Goal: Information Seeking & Learning: Learn about a topic

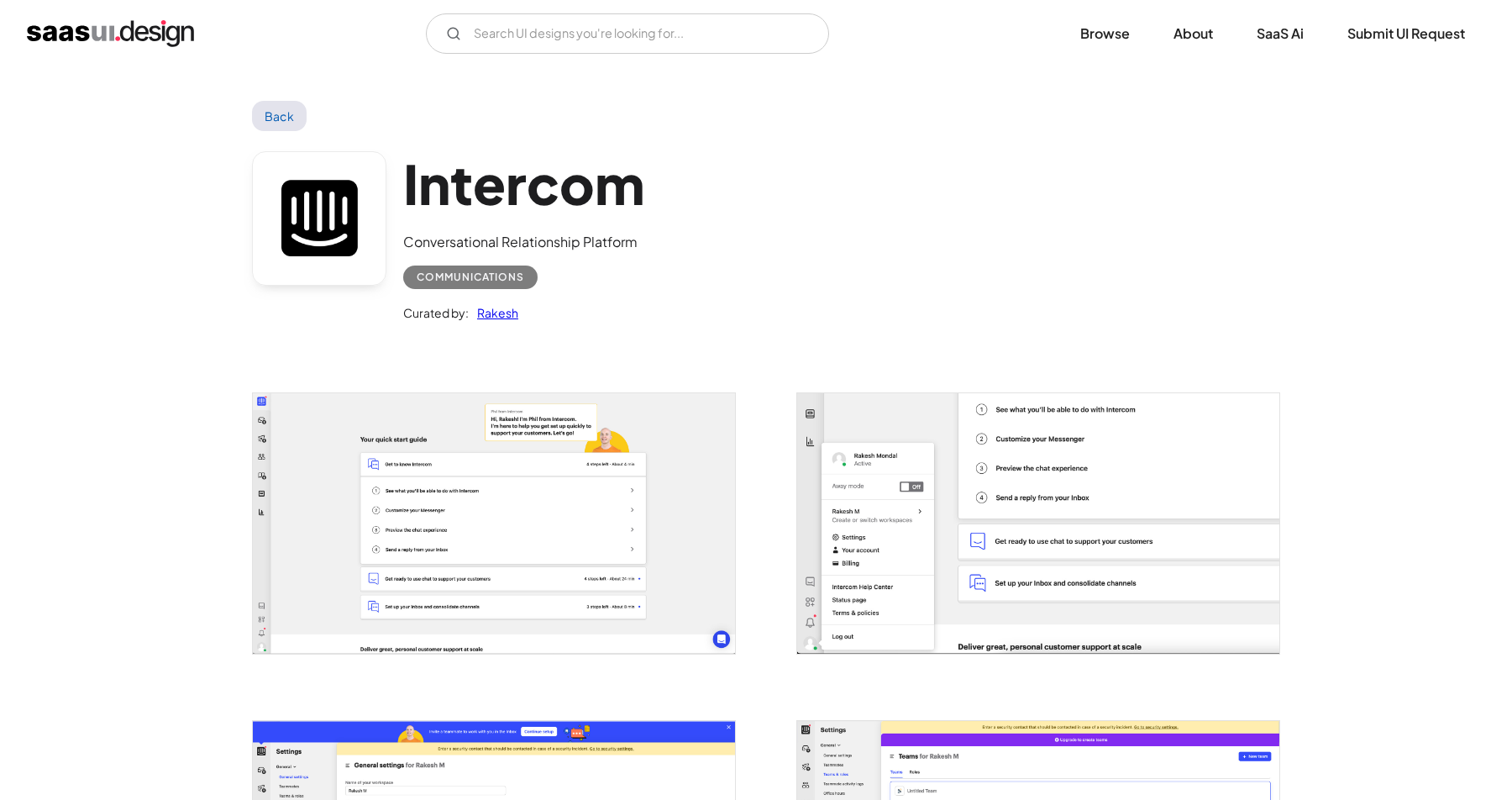
click at [546, 482] on img "open lightbox" at bounding box center [494, 523] width 482 height 259
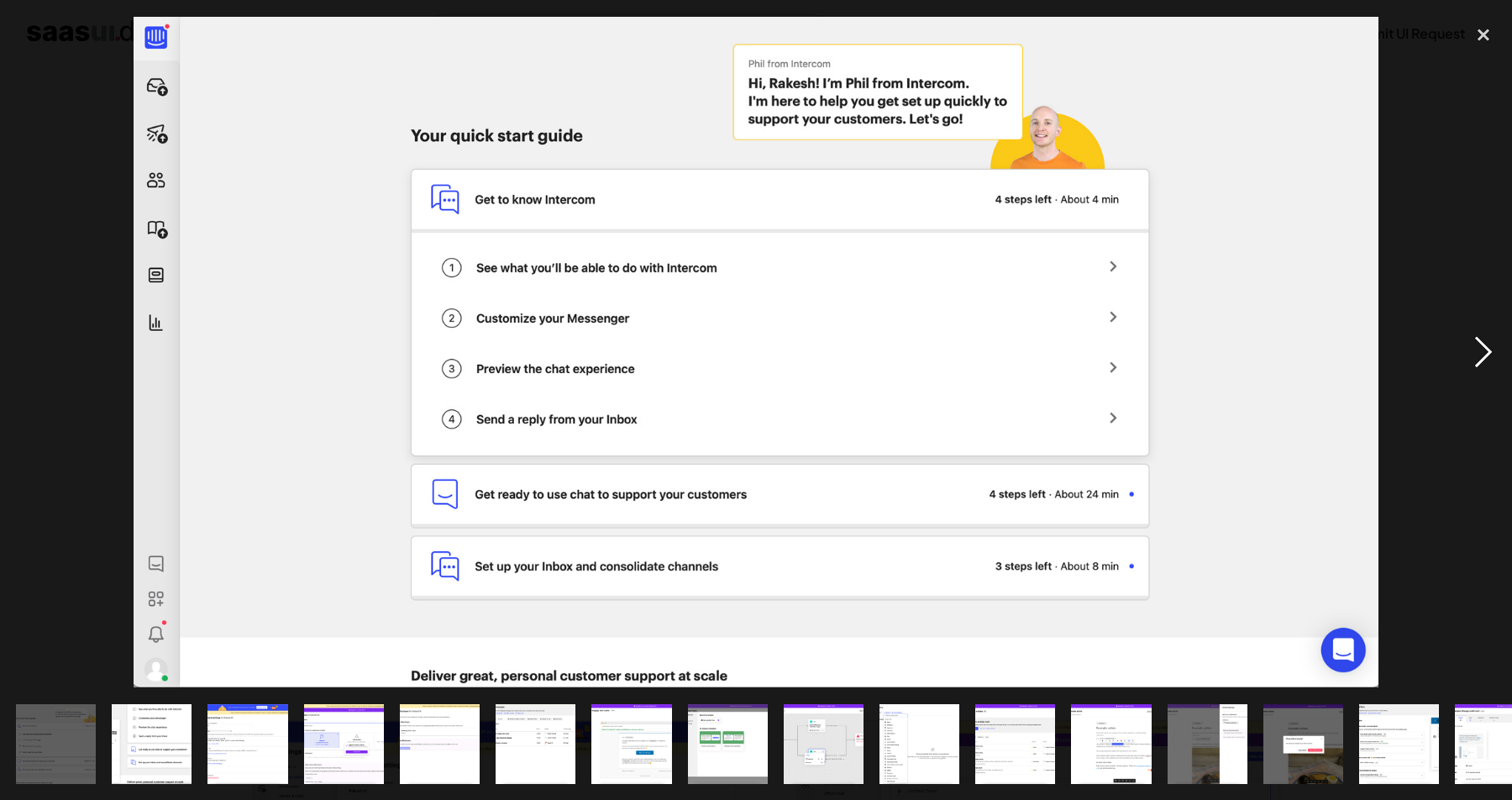
click at [1482, 343] on div "next image" at bounding box center [1483, 352] width 57 height 673
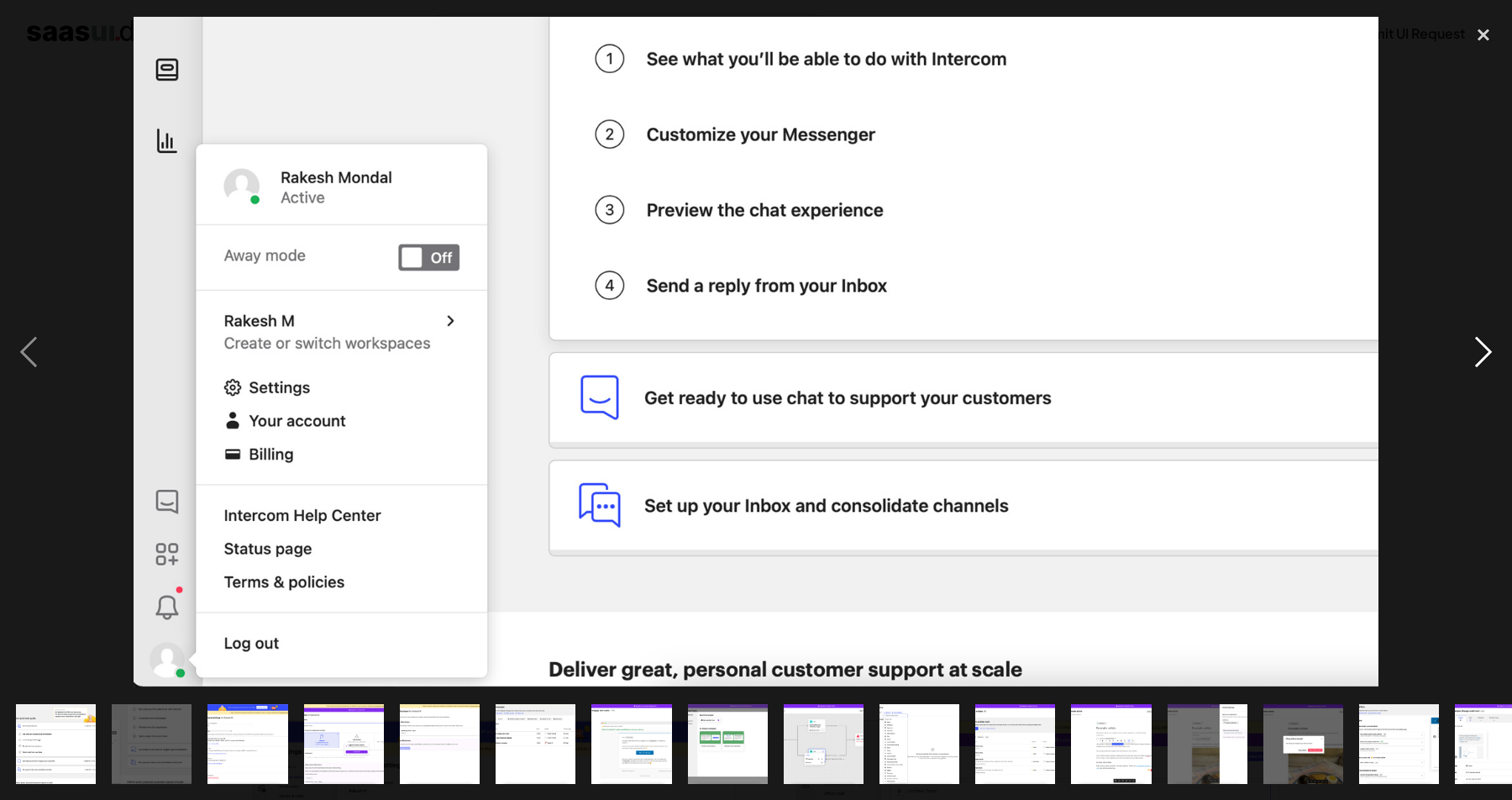
click at [1482, 343] on div "next image" at bounding box center [1483, 352] width 57 height 673
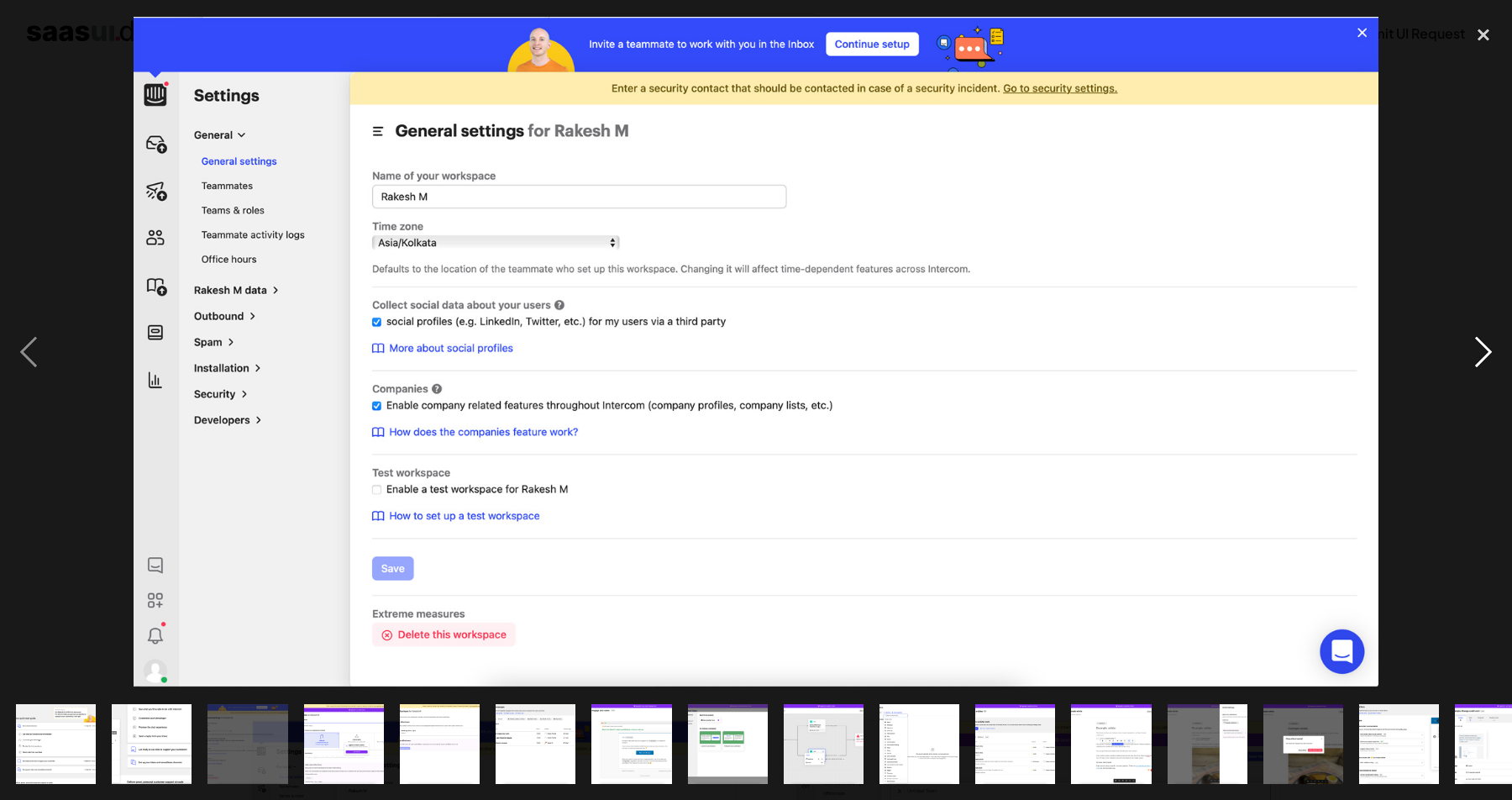
click at [1482, 341] on div "next image" at bounding box center [1483, 352] width 57 height 673
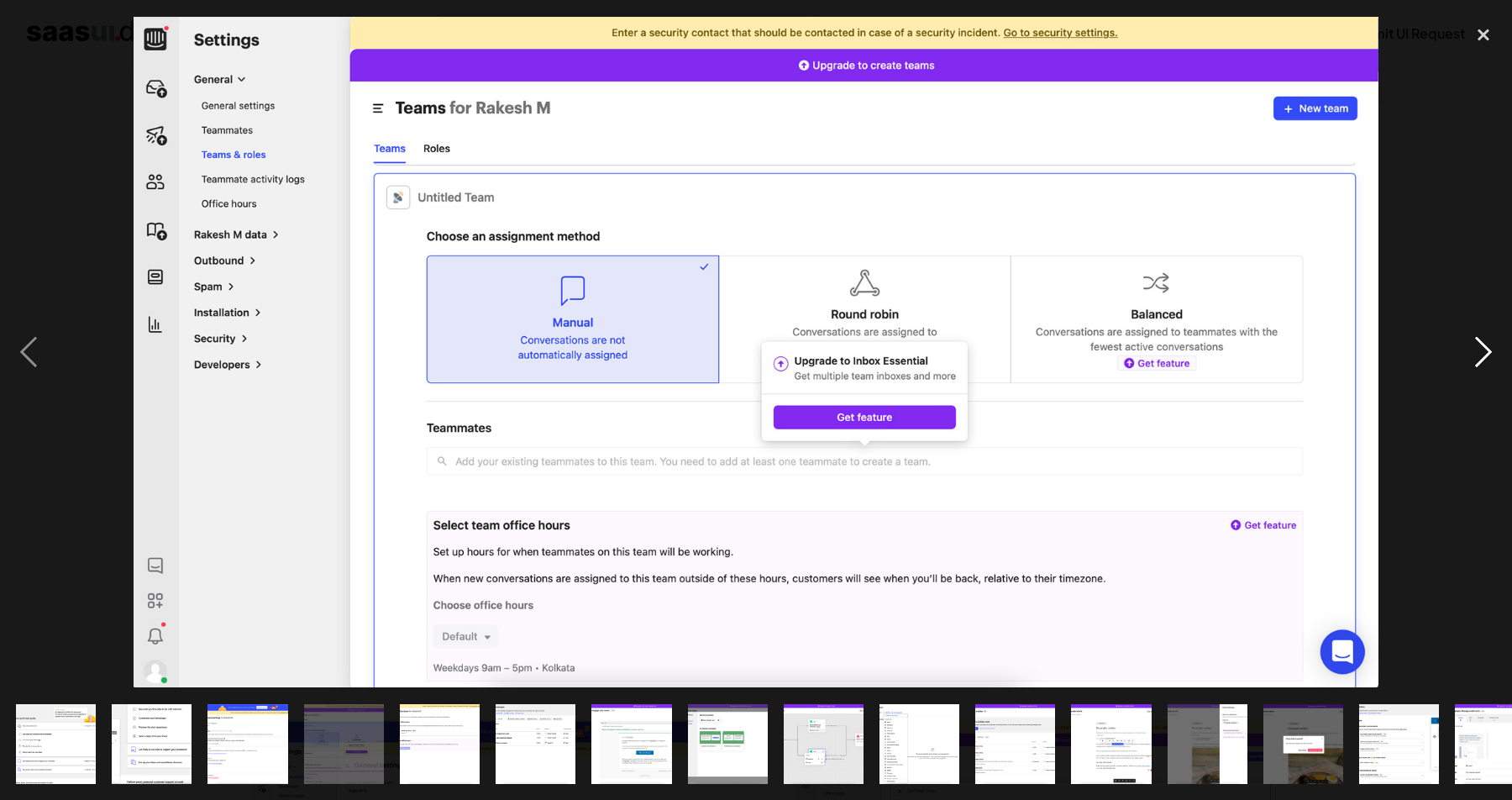
click at [1482, 341] on div "next image" at bounding box center [1483, 352] width 57 height 673
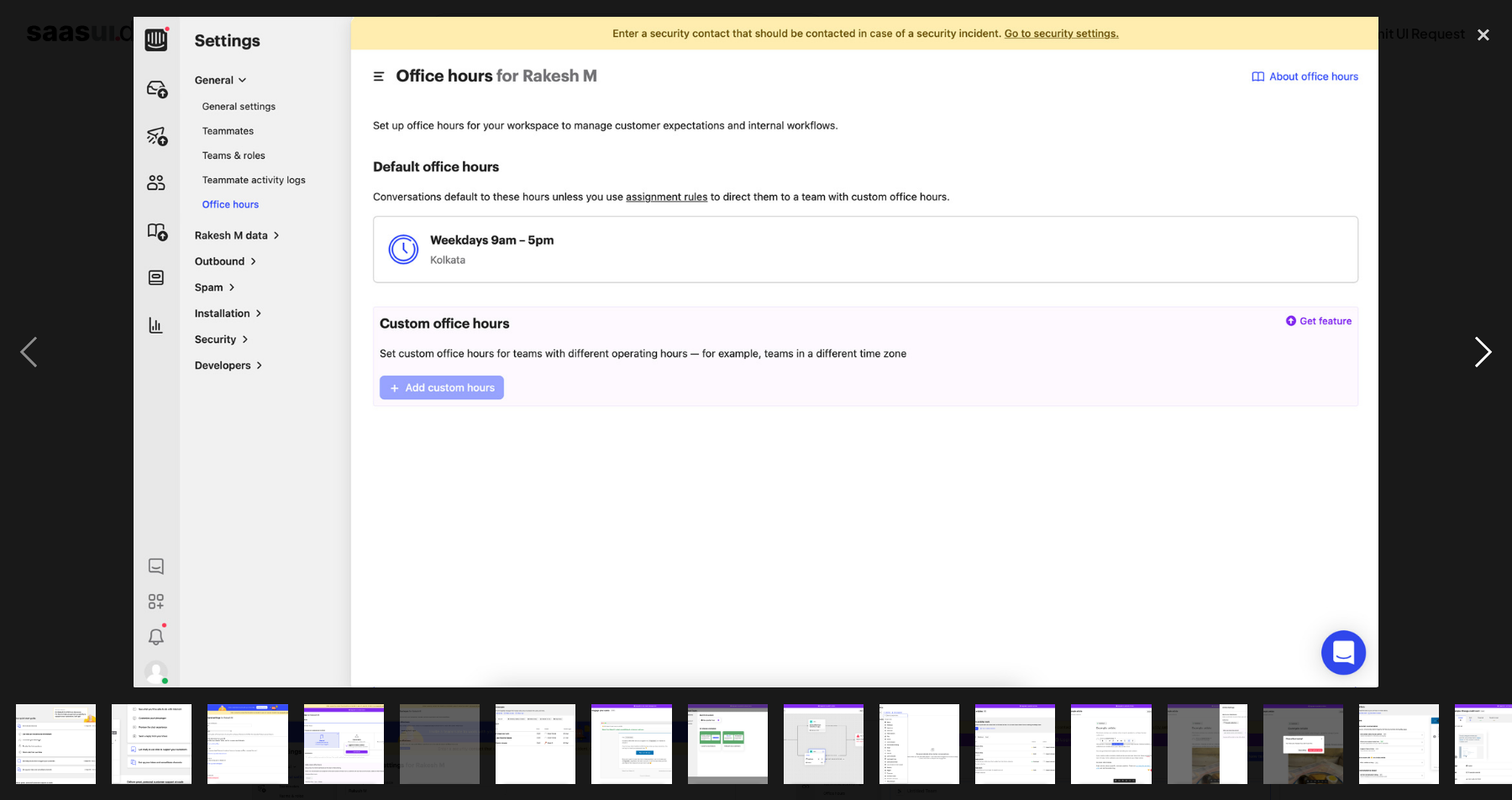
click at [1483, 341] on div "next image" at bounding box center [1483, 352] width 57 height 673
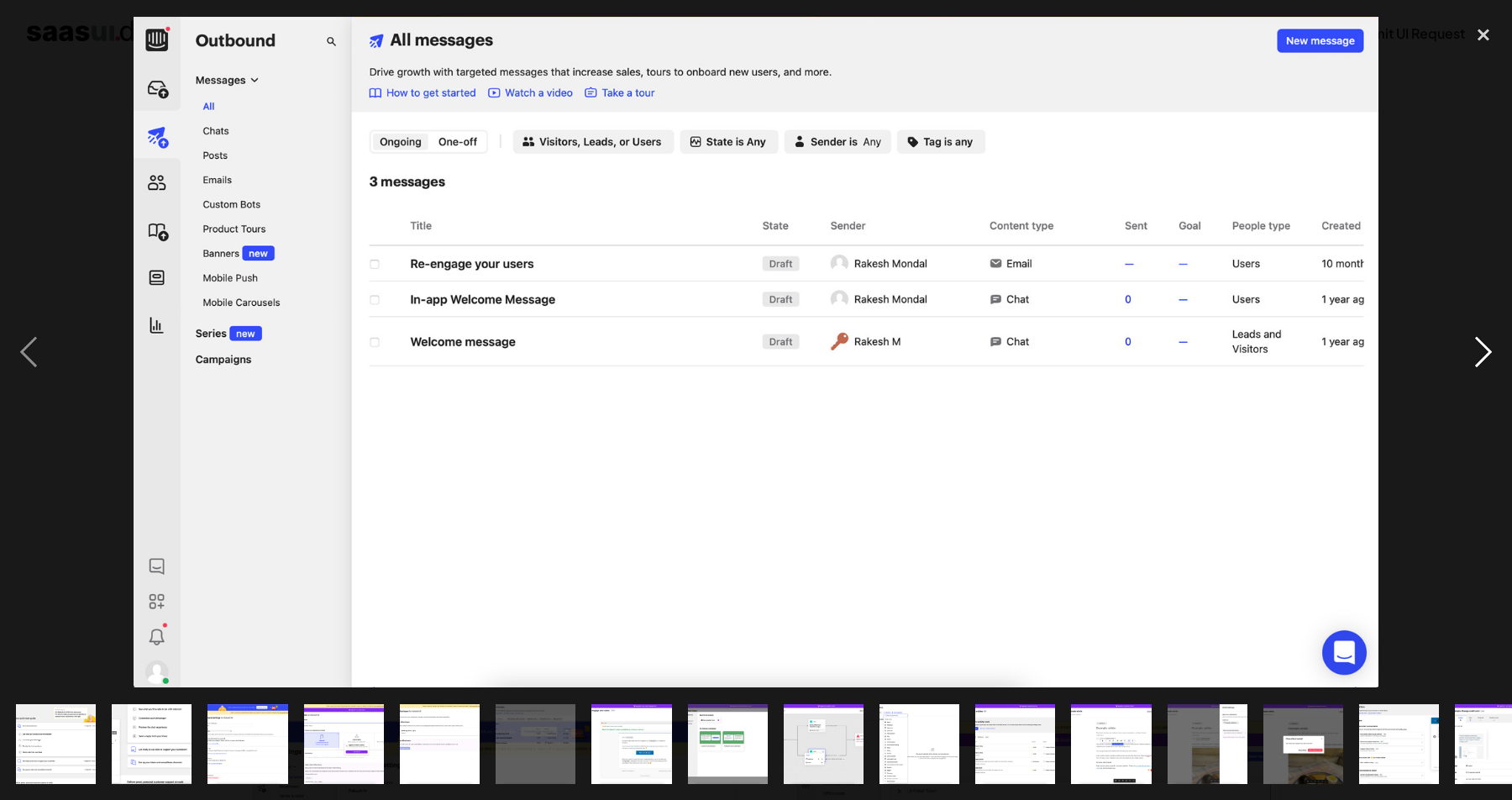
click at [1483, 341] on div "next image" at bounding box center [1483, 352] width 57 height 673
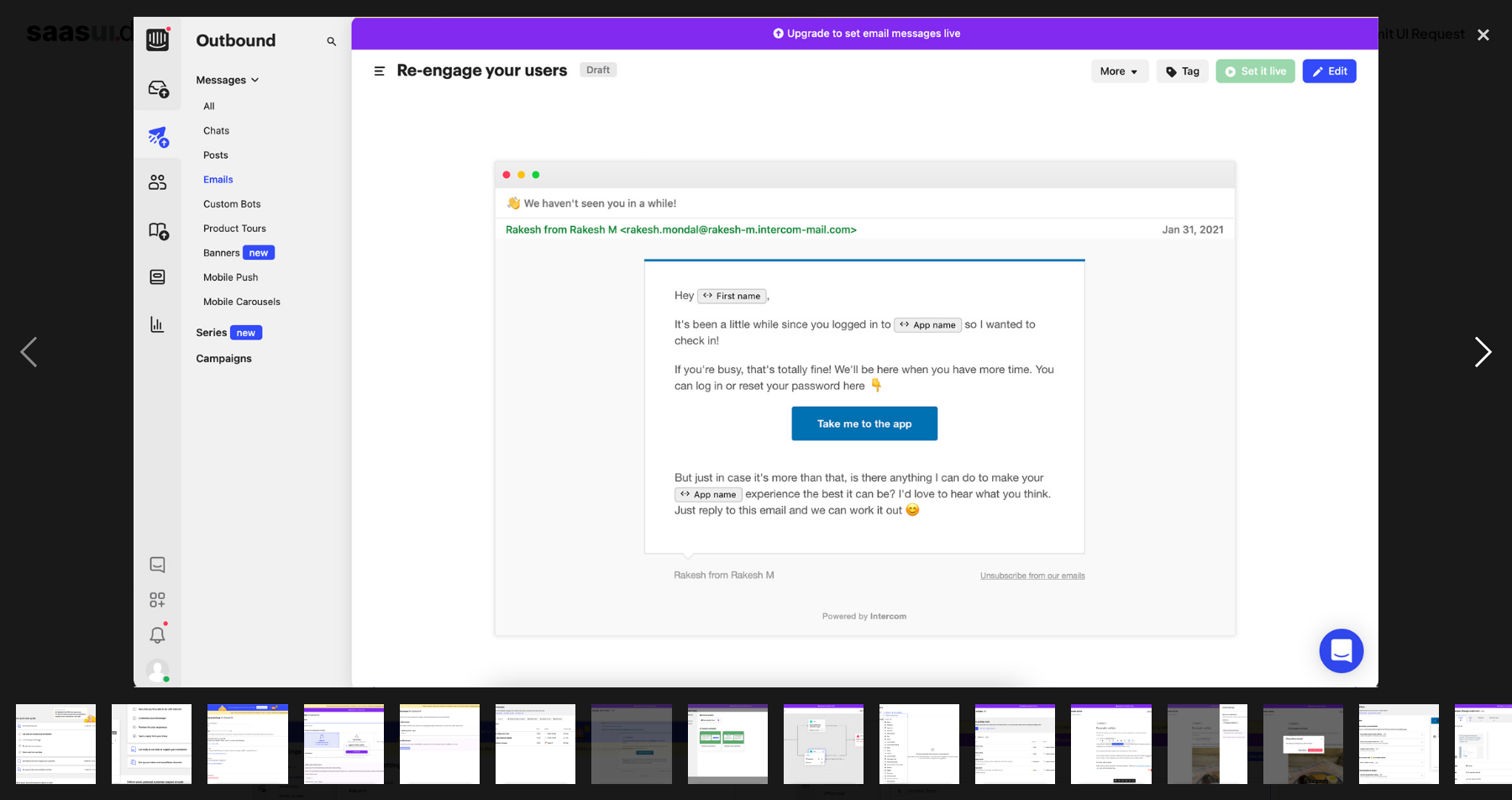
click at [1483, 341] on div "next image" at bounding box center [1483, 352] width 57 height 673
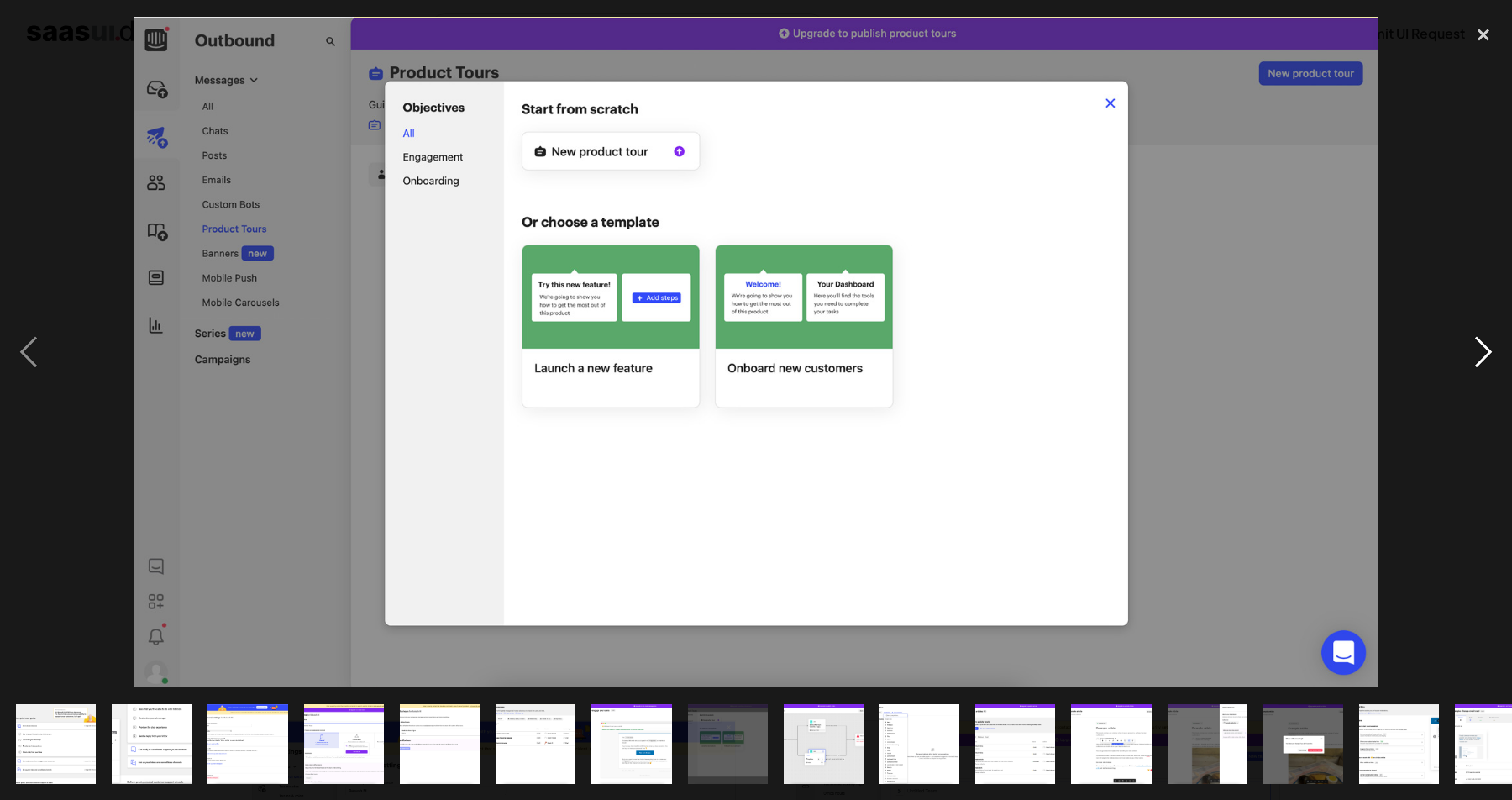
click at [1483, 341] on div "next image" at bounding box center [1483, 352] width 57 height 673
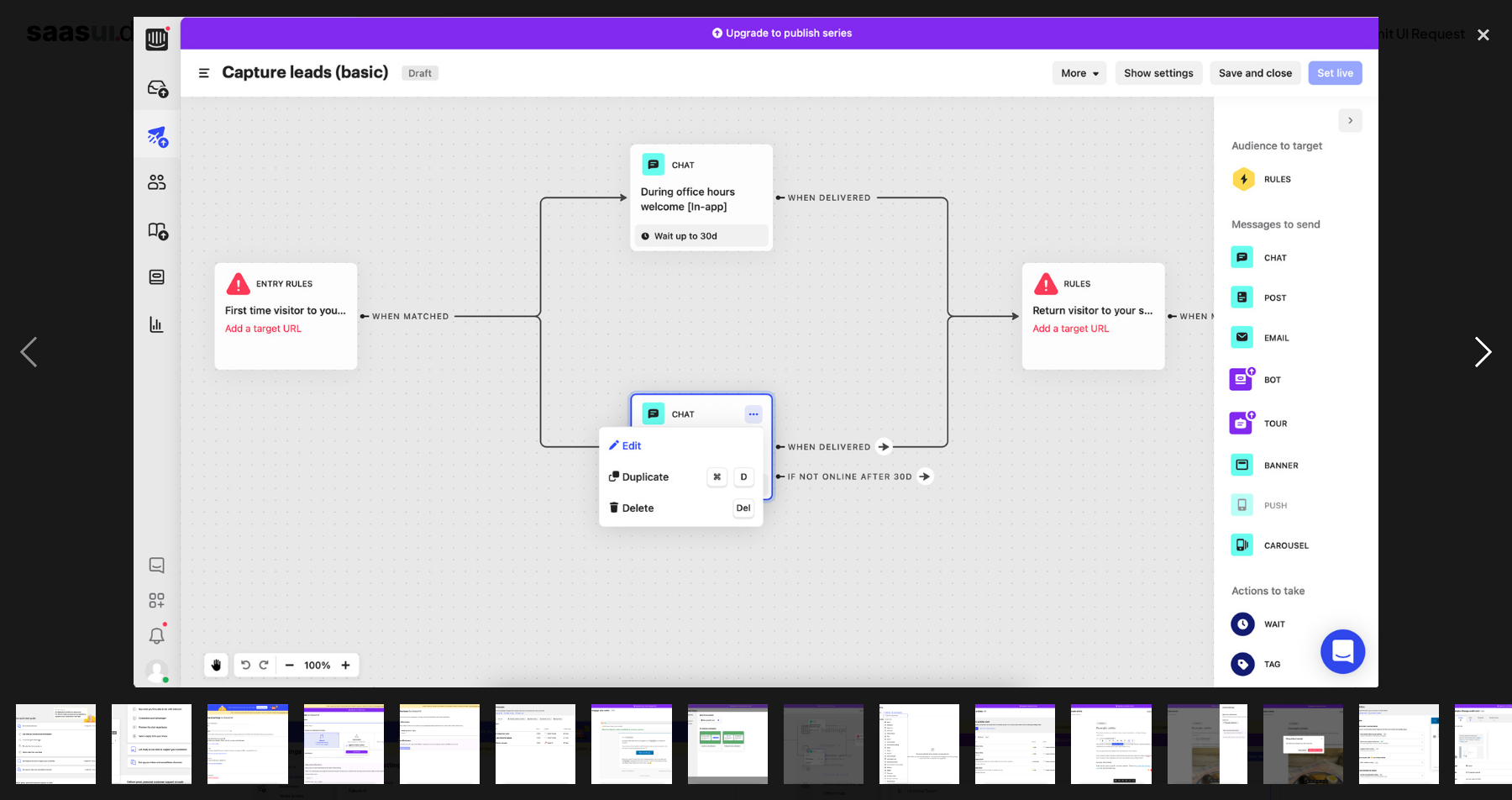
click at [1483, 341] on div "next image" at bounding box center [1483, 352] width 57 height 673
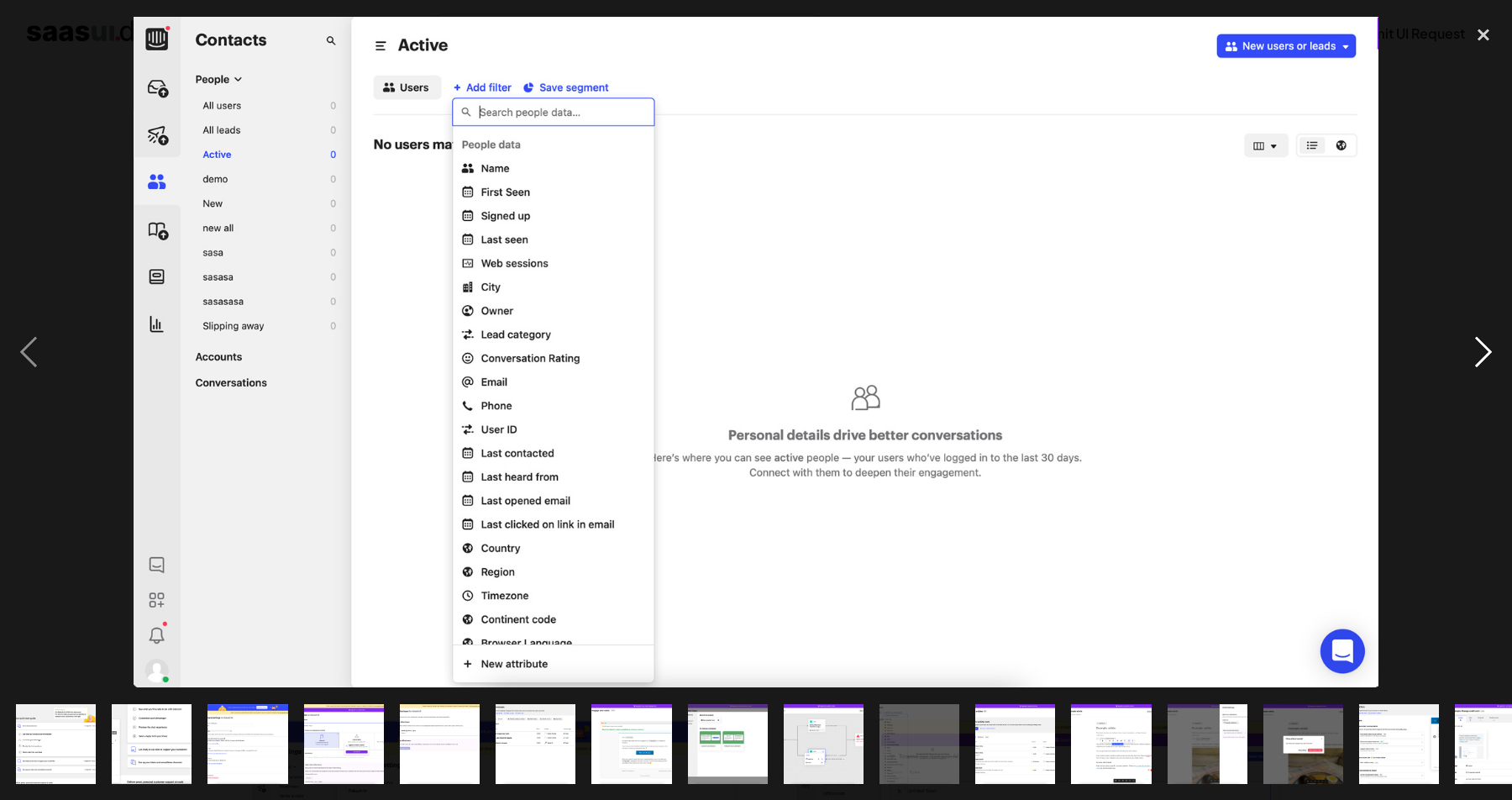
click at [1483, 341] on div "next image" at bounding box center [1483, 352] width 57 height 673
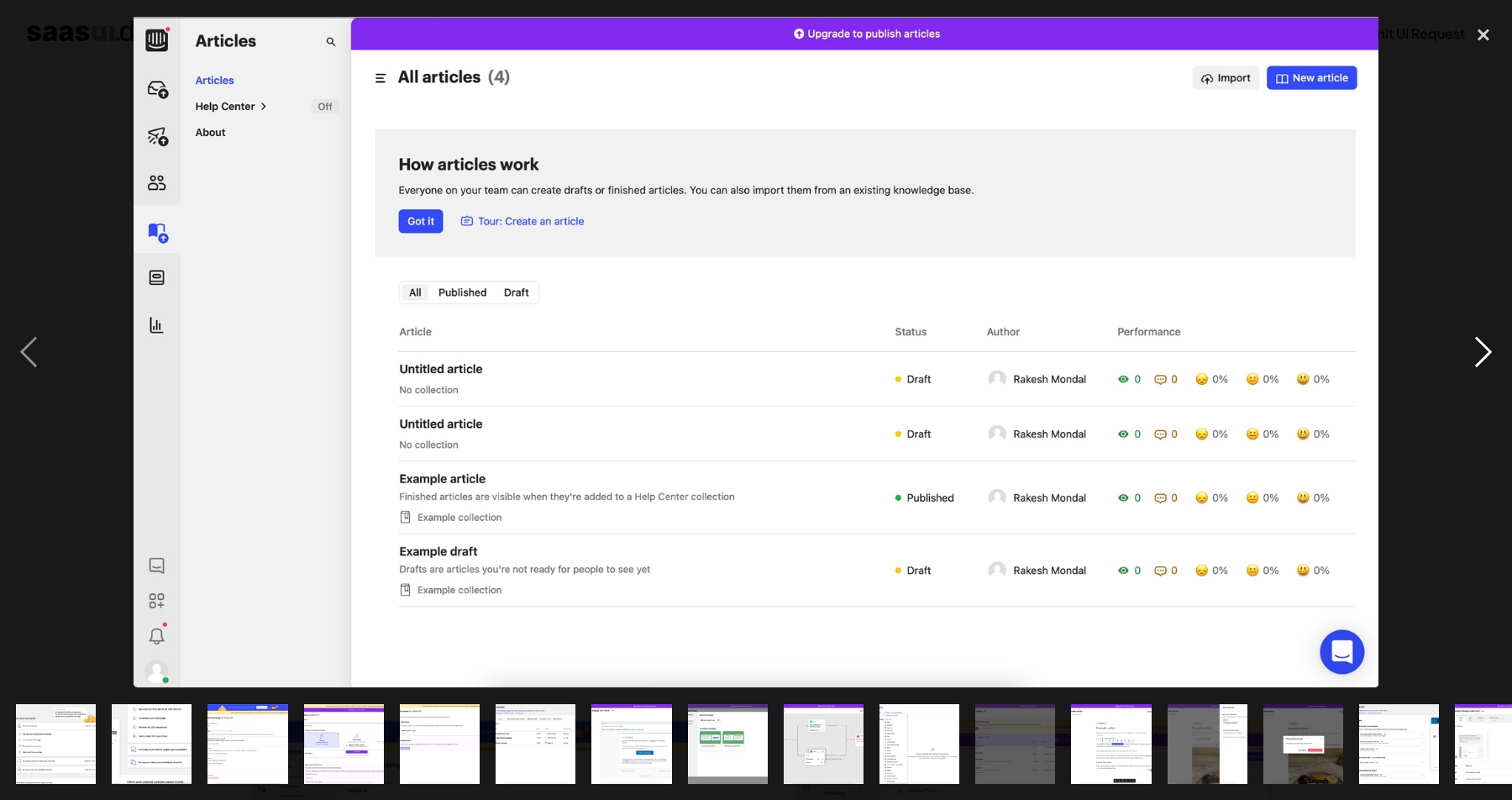
click at [1483, 341] on div "next image" at bounding box center [1483, 352] width 57 height 673
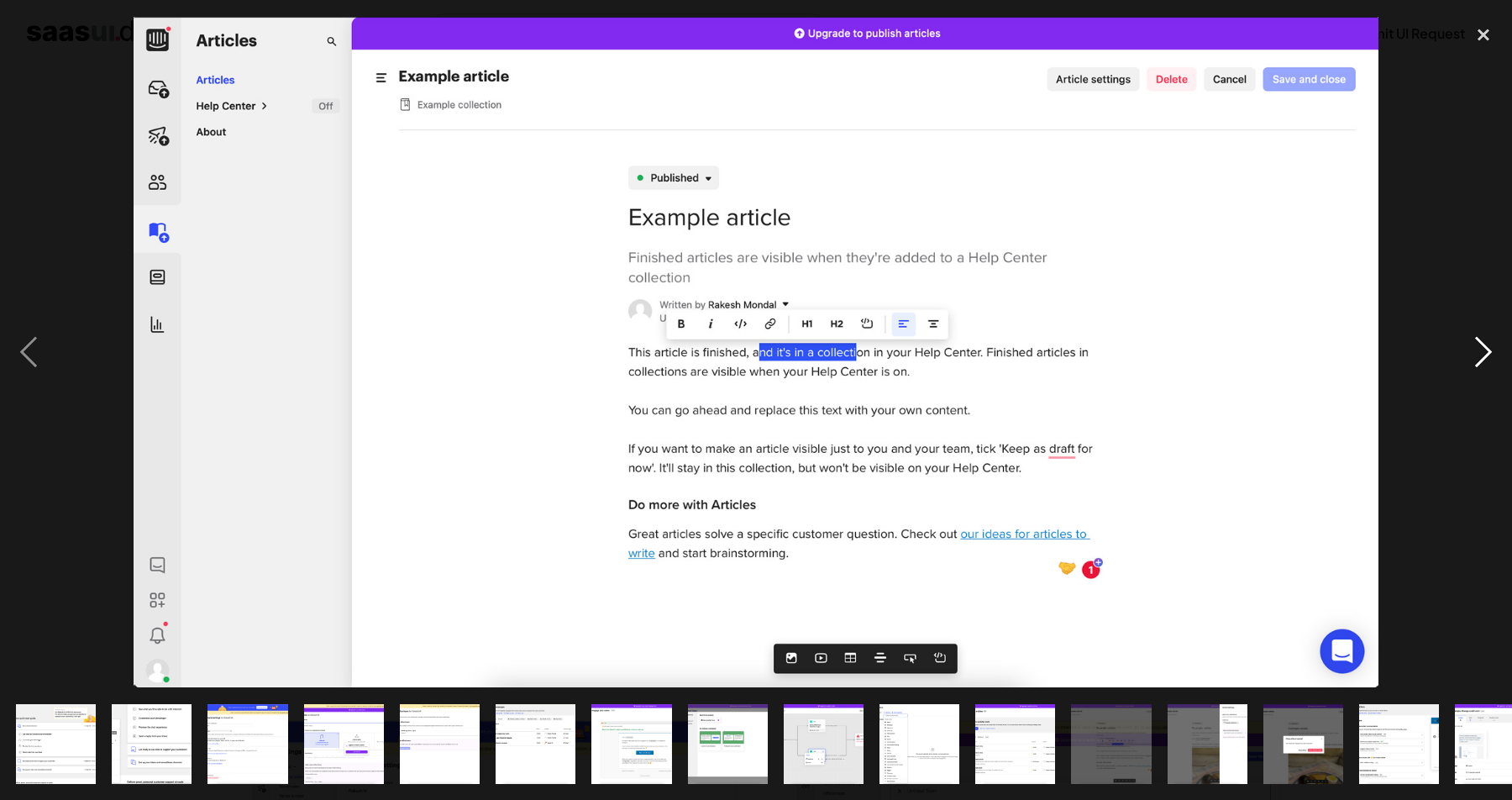
click at [1483, 341] on div "next image" at bounding box center [1483, 352] width 57 height 673
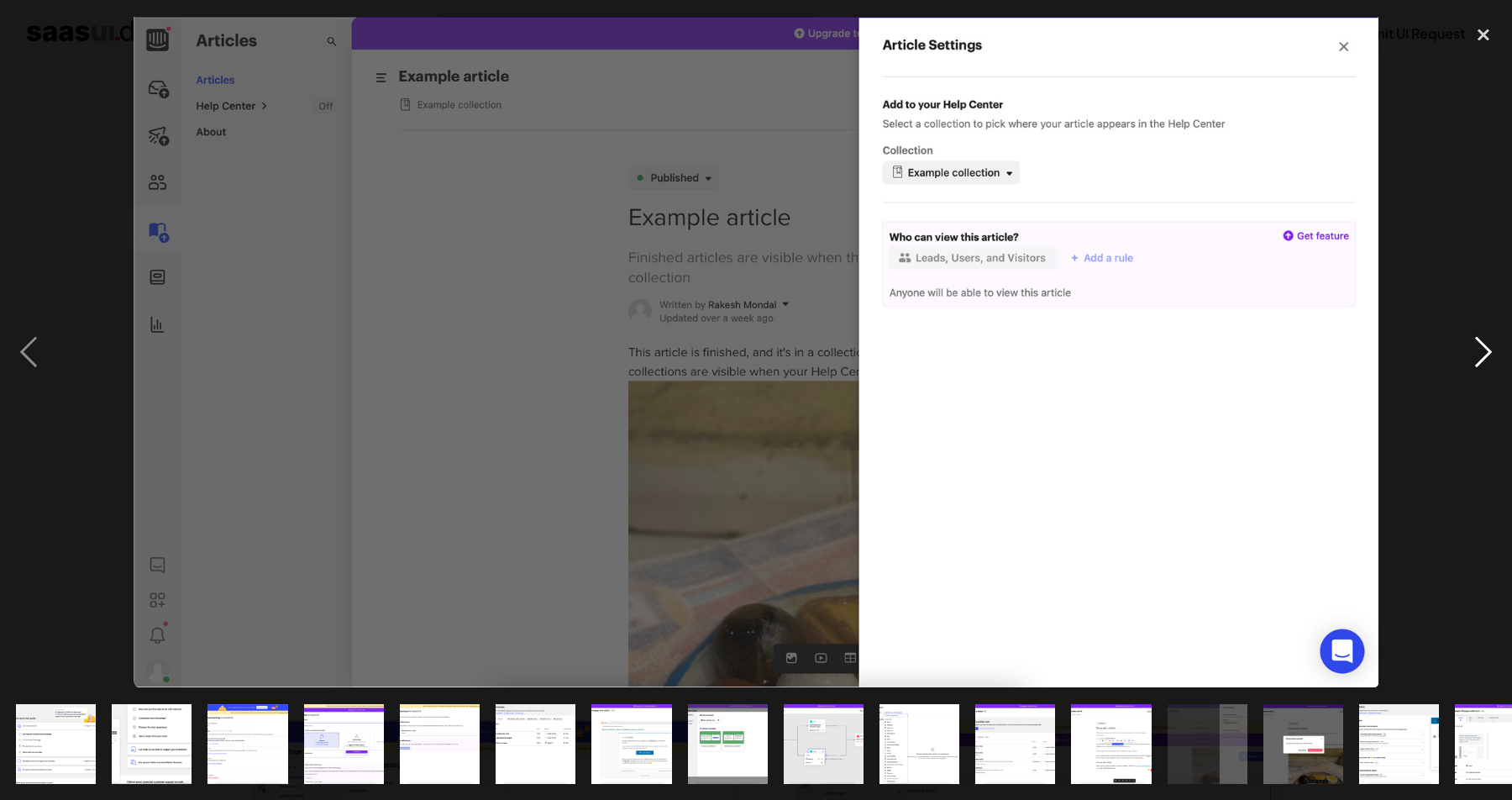
click at [1483, 341] on div "next image" at bounding box center [1483, 352] width 57 height 673
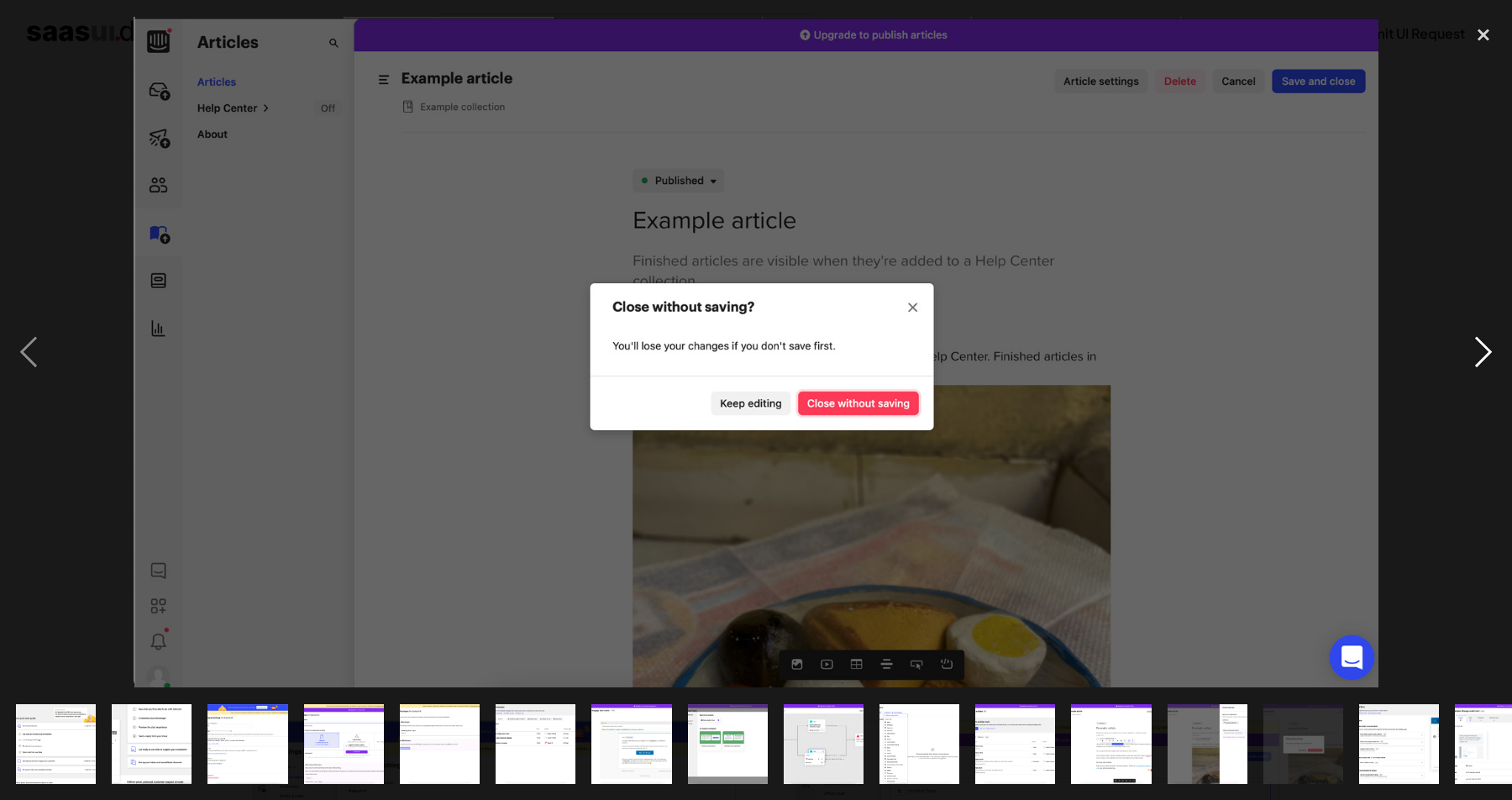
click at [1483, 341] on div "next image" at bounding box center [1483, 352] width 57 height 673
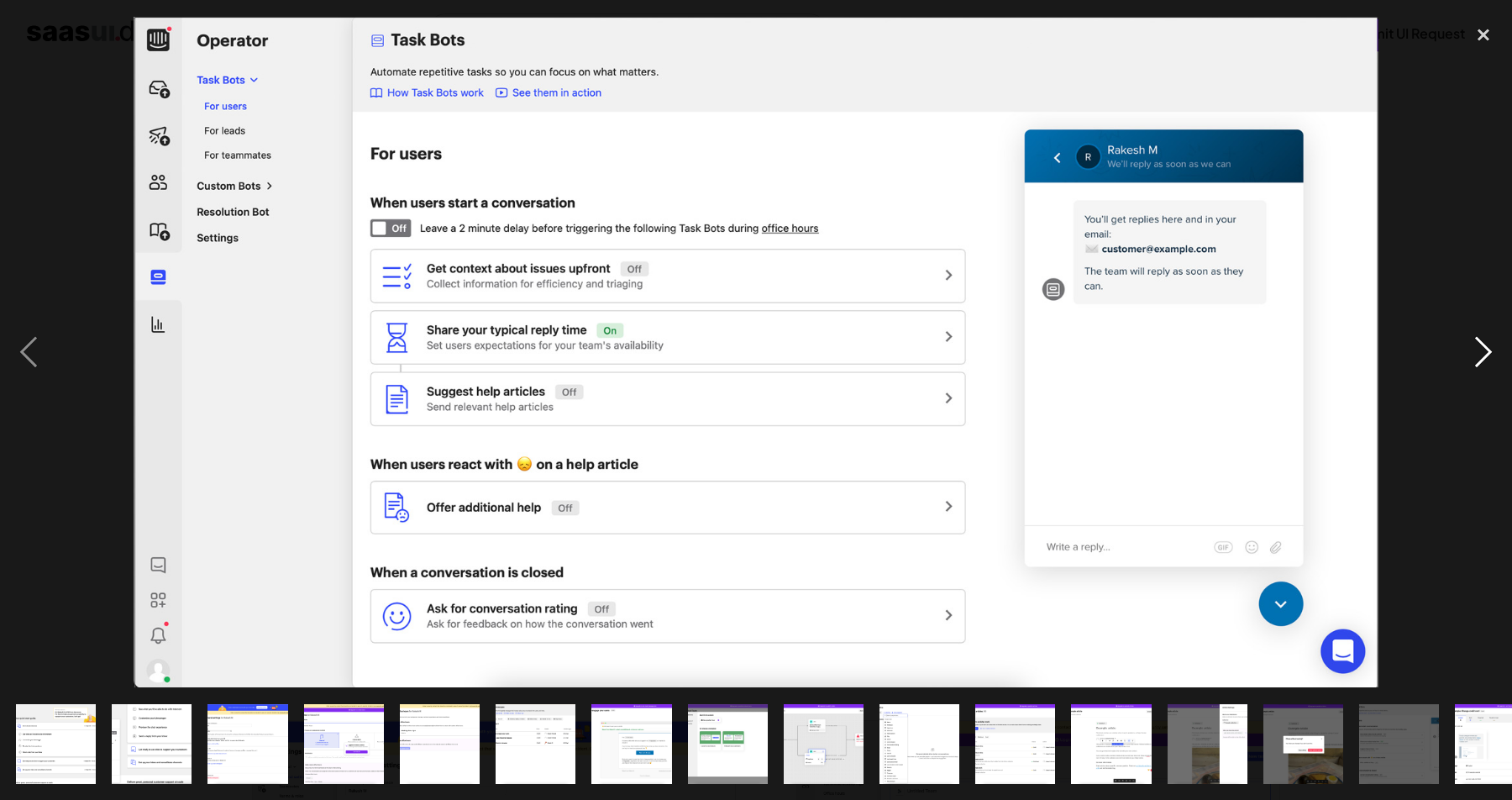
click at [1483, 341] on div "next image" at bounding box center [1483, 352] width 57 height 673
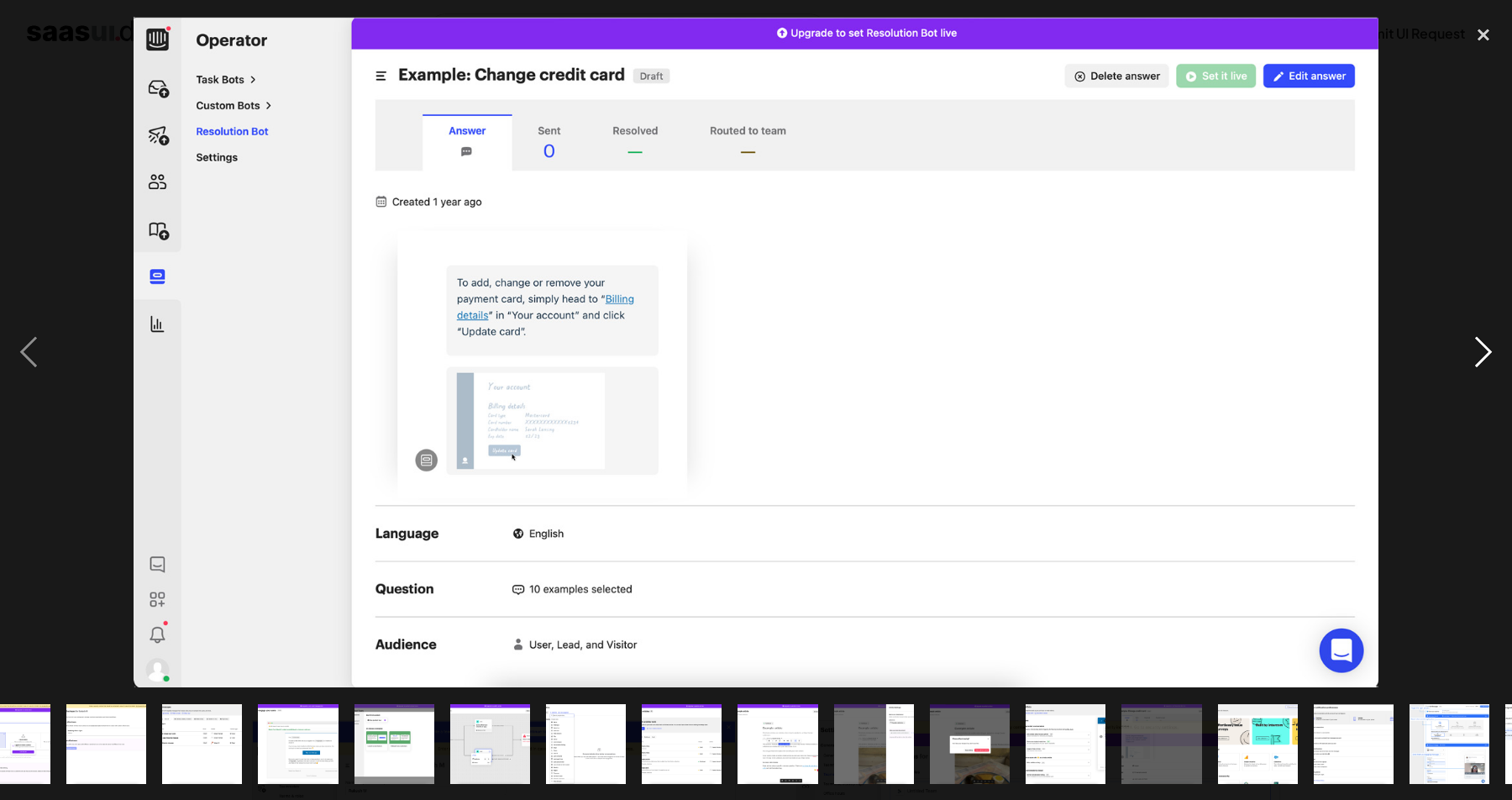
scroll to position [0, 423]
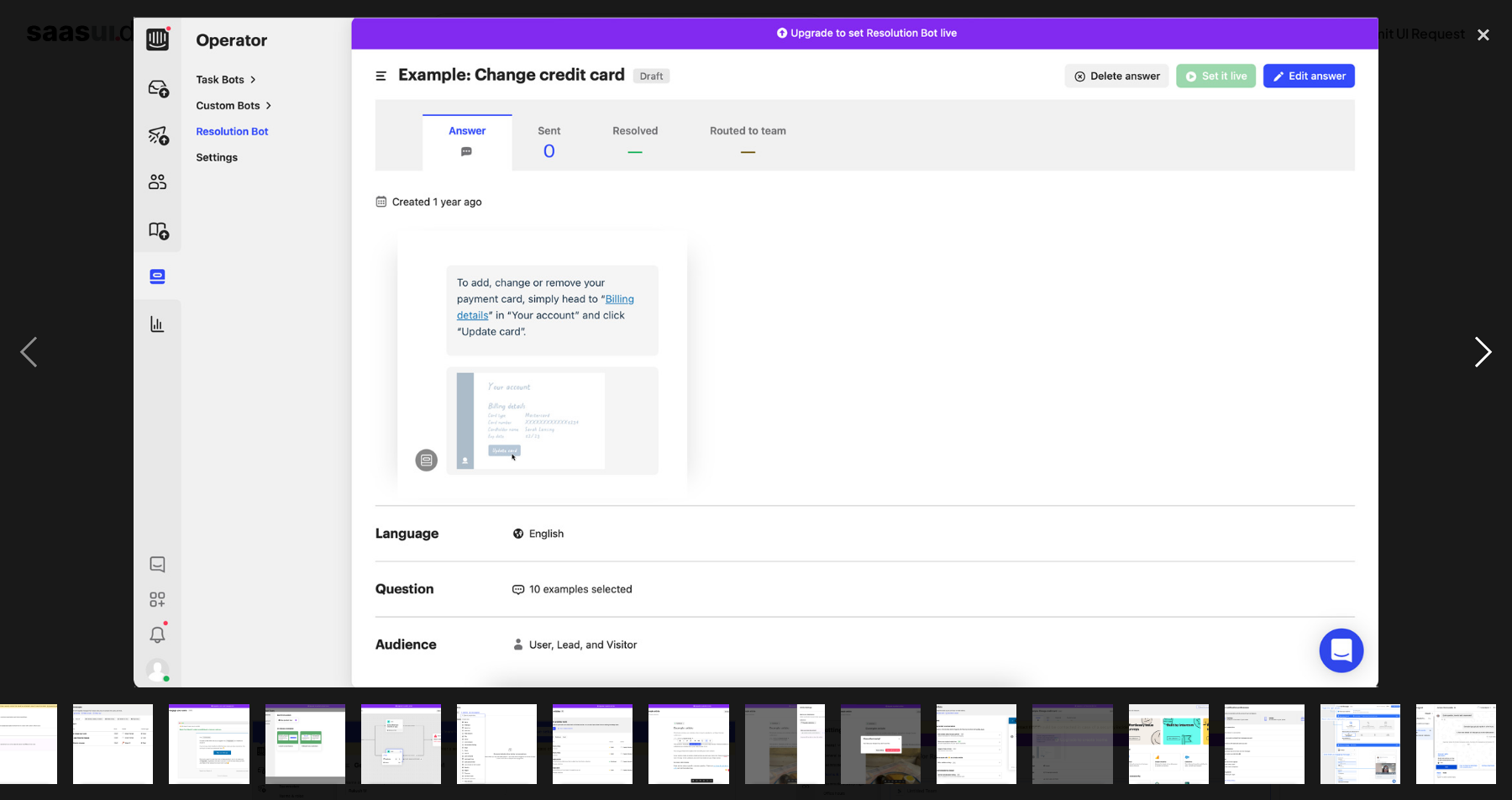
click at [1483, 341] on div "next image" at bounding box center [1483, 352] width 57 height 673
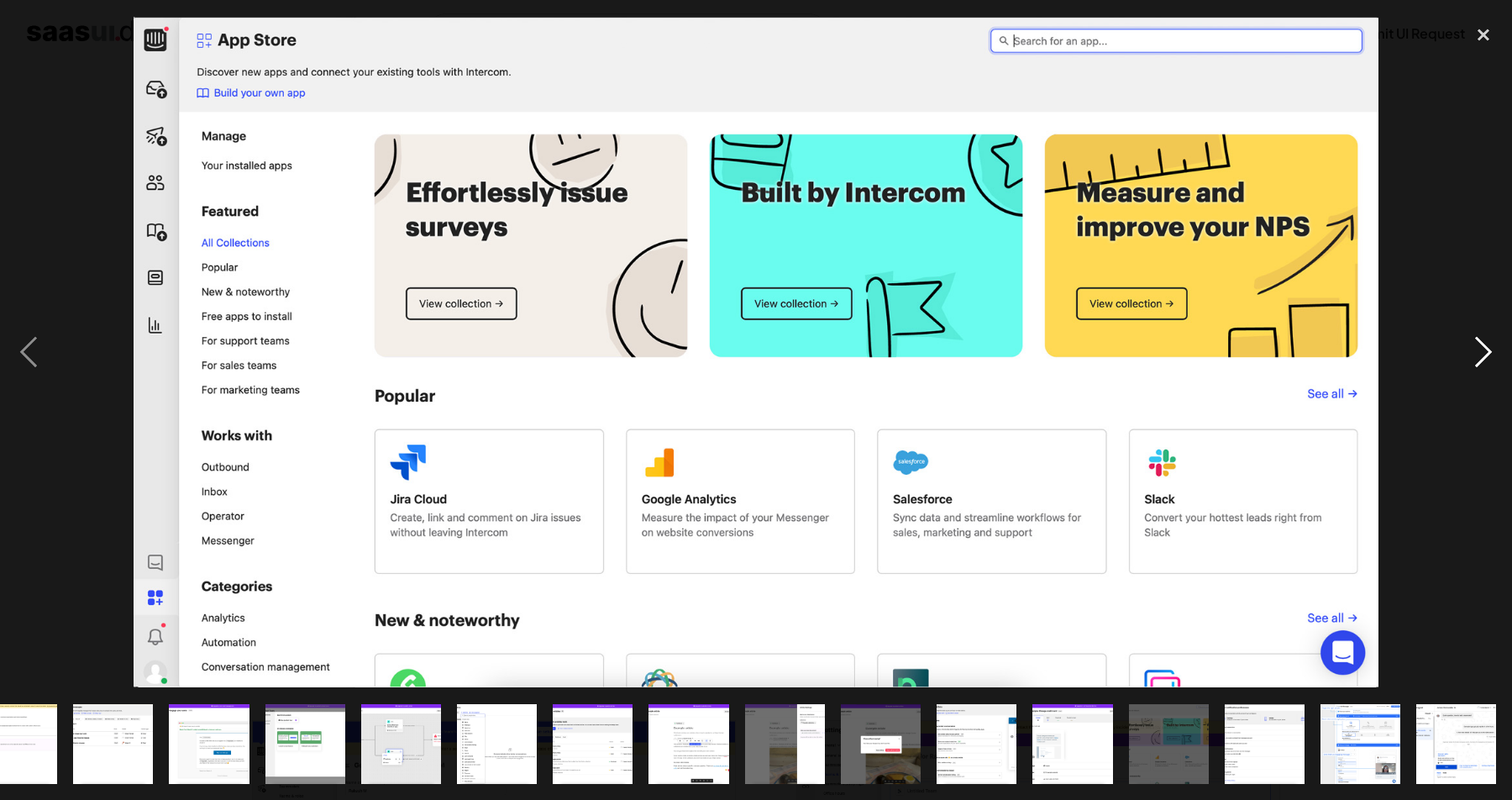
click at [1483, 341] on div "next image" at bounding box center [1483, 352] width 57 height 673
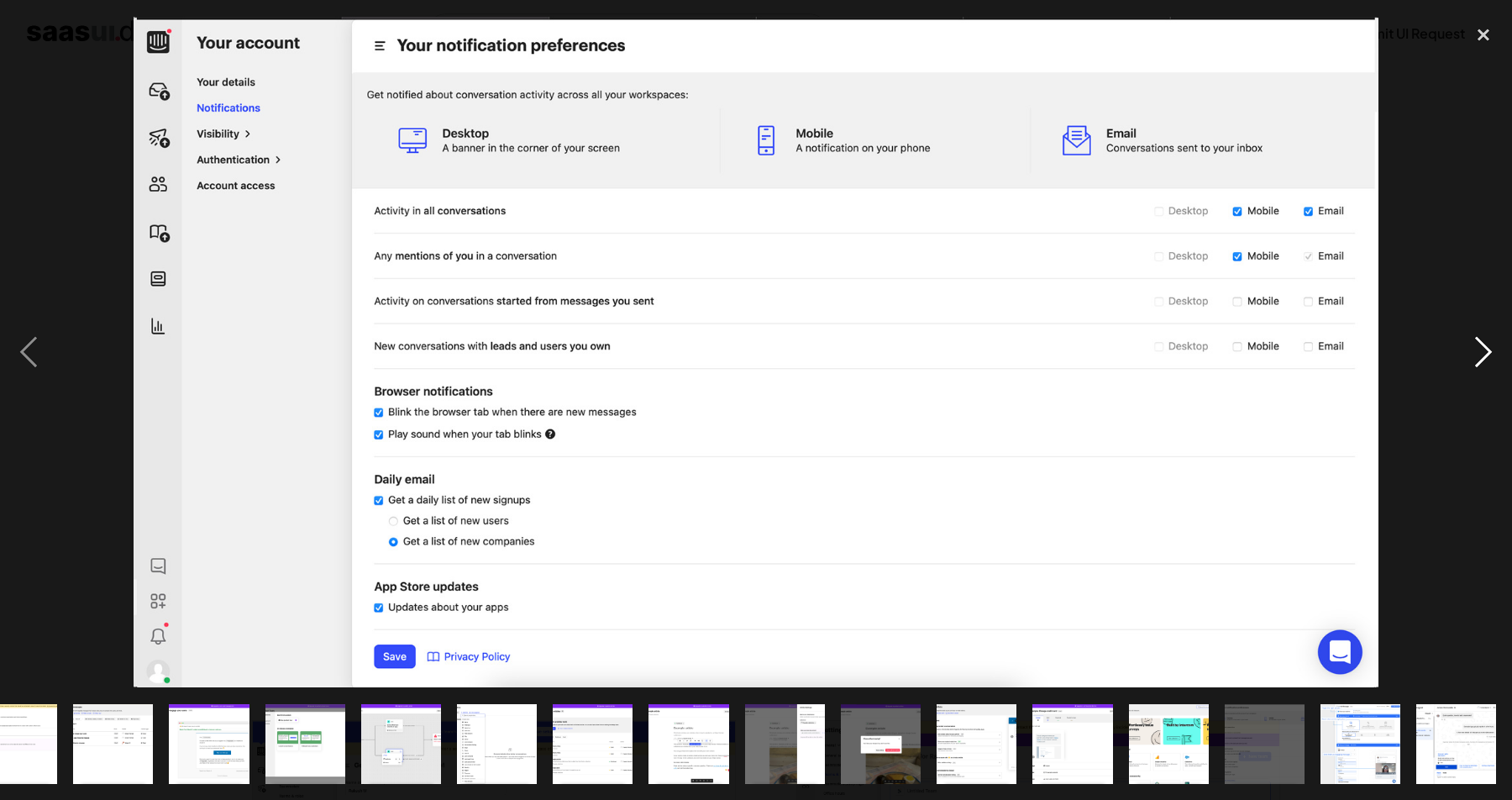
click at [1483, 341] on div "next image" at bounding box center [1483, 352] width 57 height 673
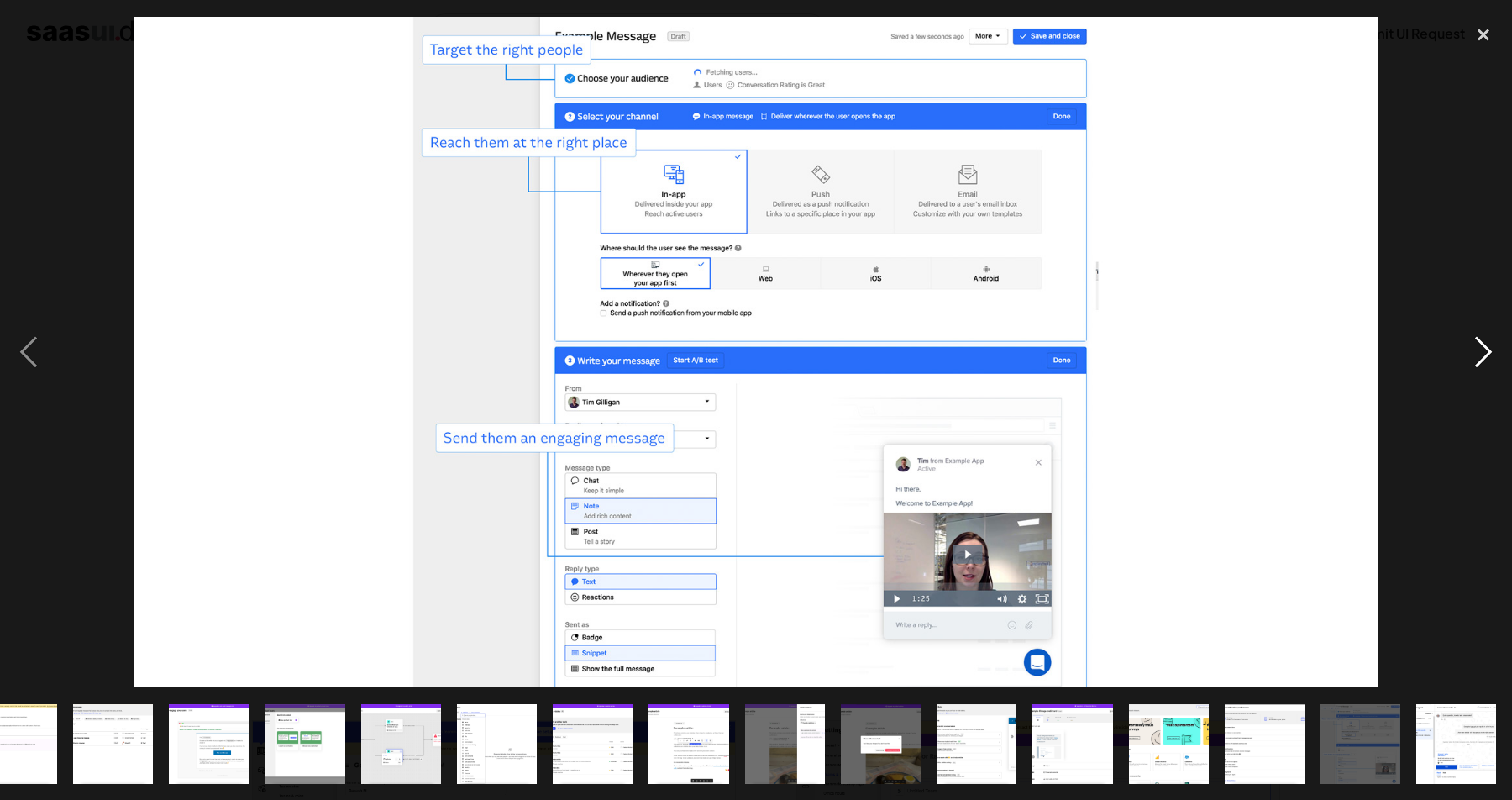
click at [1483, 341] on div "next image" at bounding box center [1483, 352] width 57 height 673
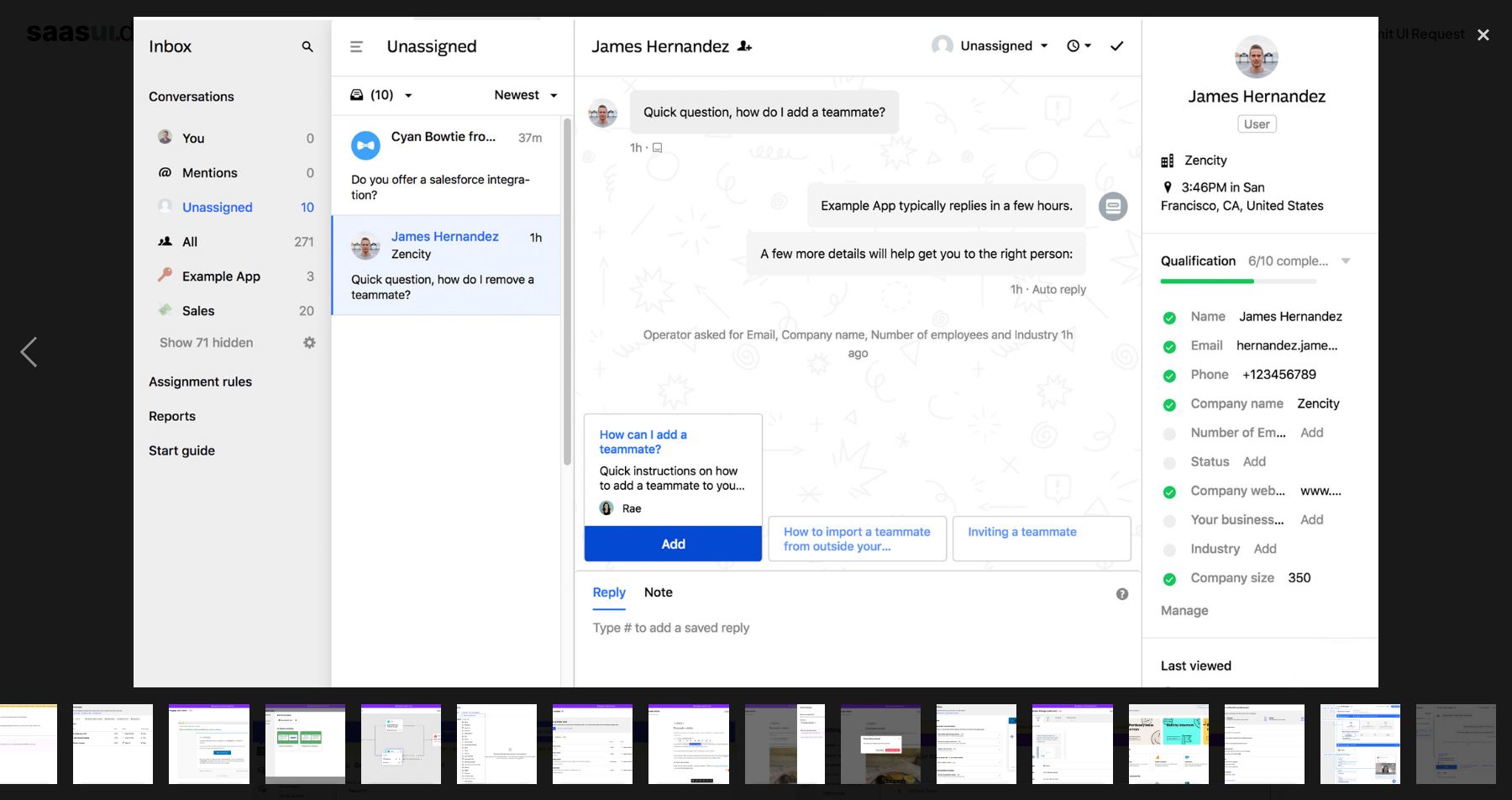
click at [1400, 519] on div at bounding box center [756, 352] width 1512 height 673
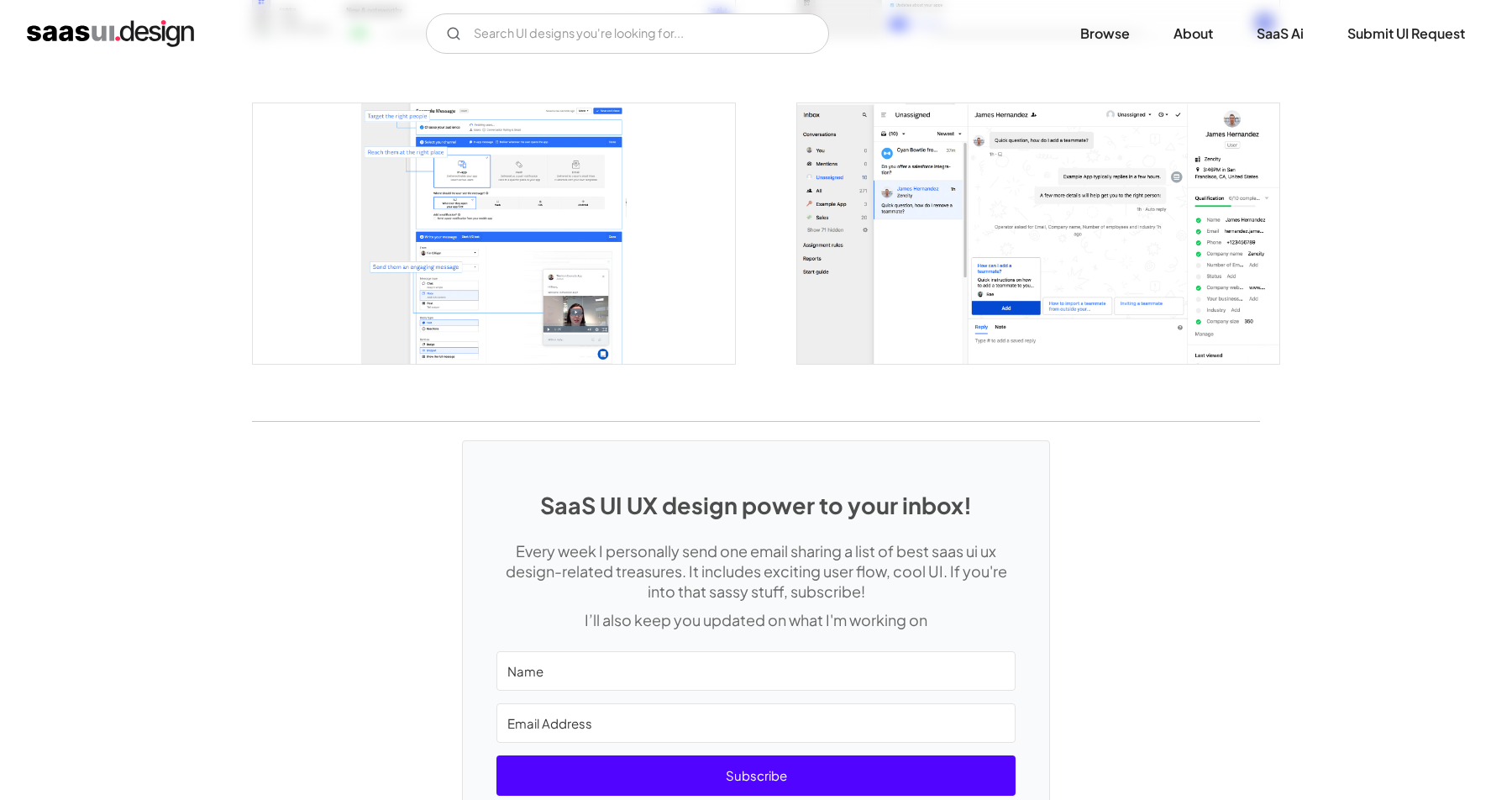
scroll to position [3083, 0]
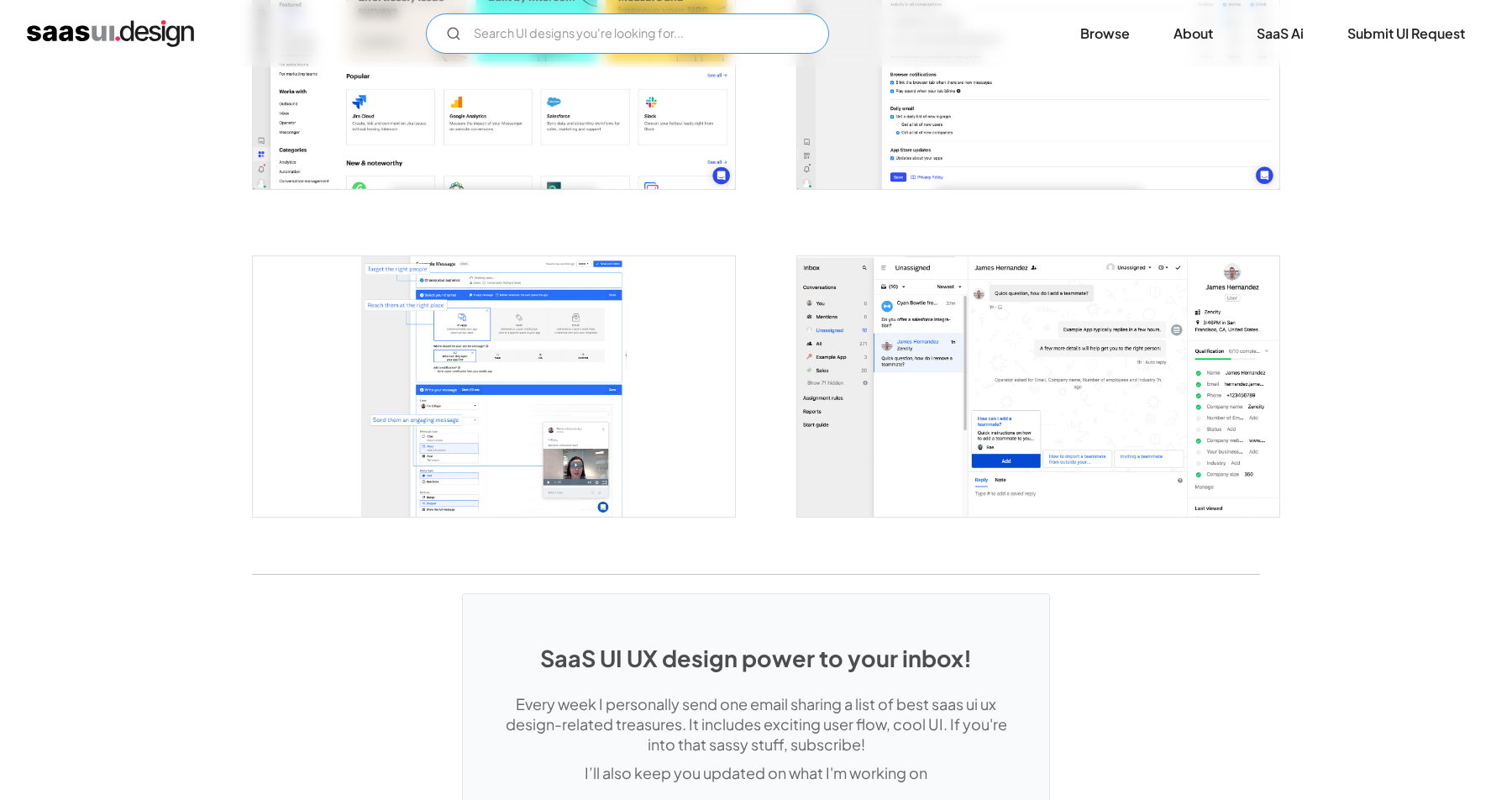
click at [545, 26] on input "Email Form" at bounding box center [628, 34] width 404 height 41
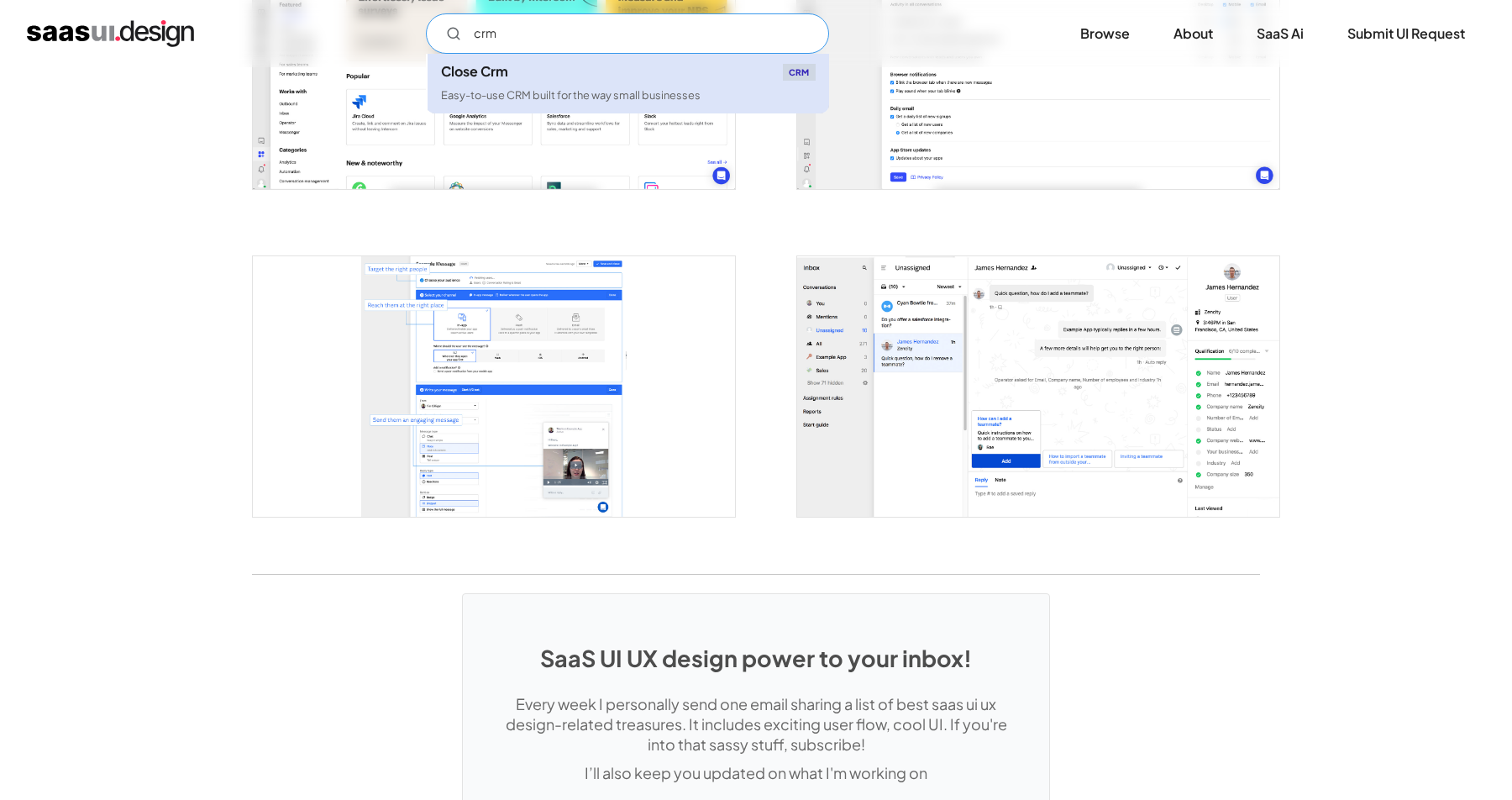
click at [585, 67] on div "Close Crm CRM" at bounding box center [628, 72] width 374 height 16
type input "crm"
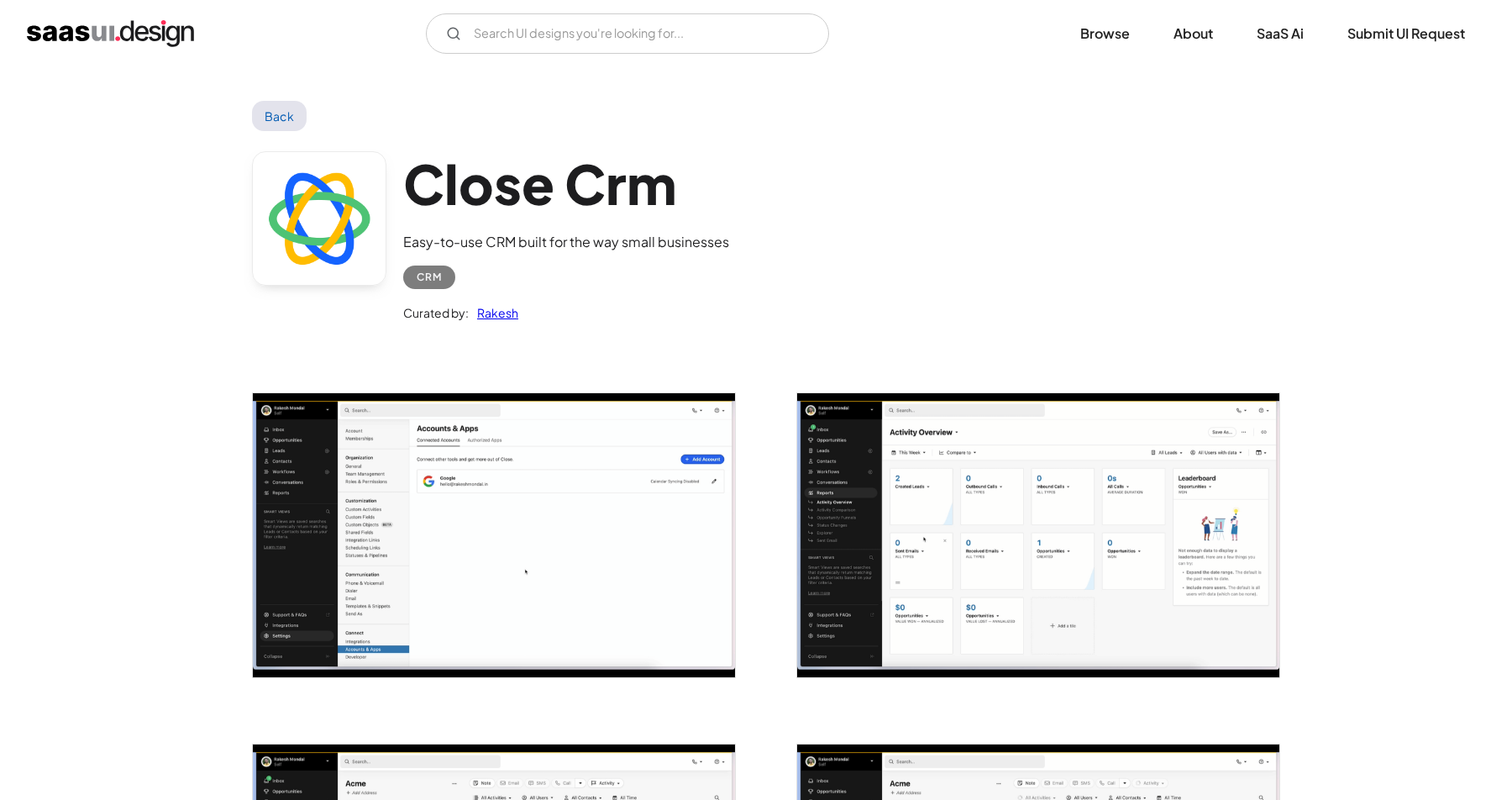
click at [174, 45] on img "home" at bounding box center [110, 33] width 167 height 27
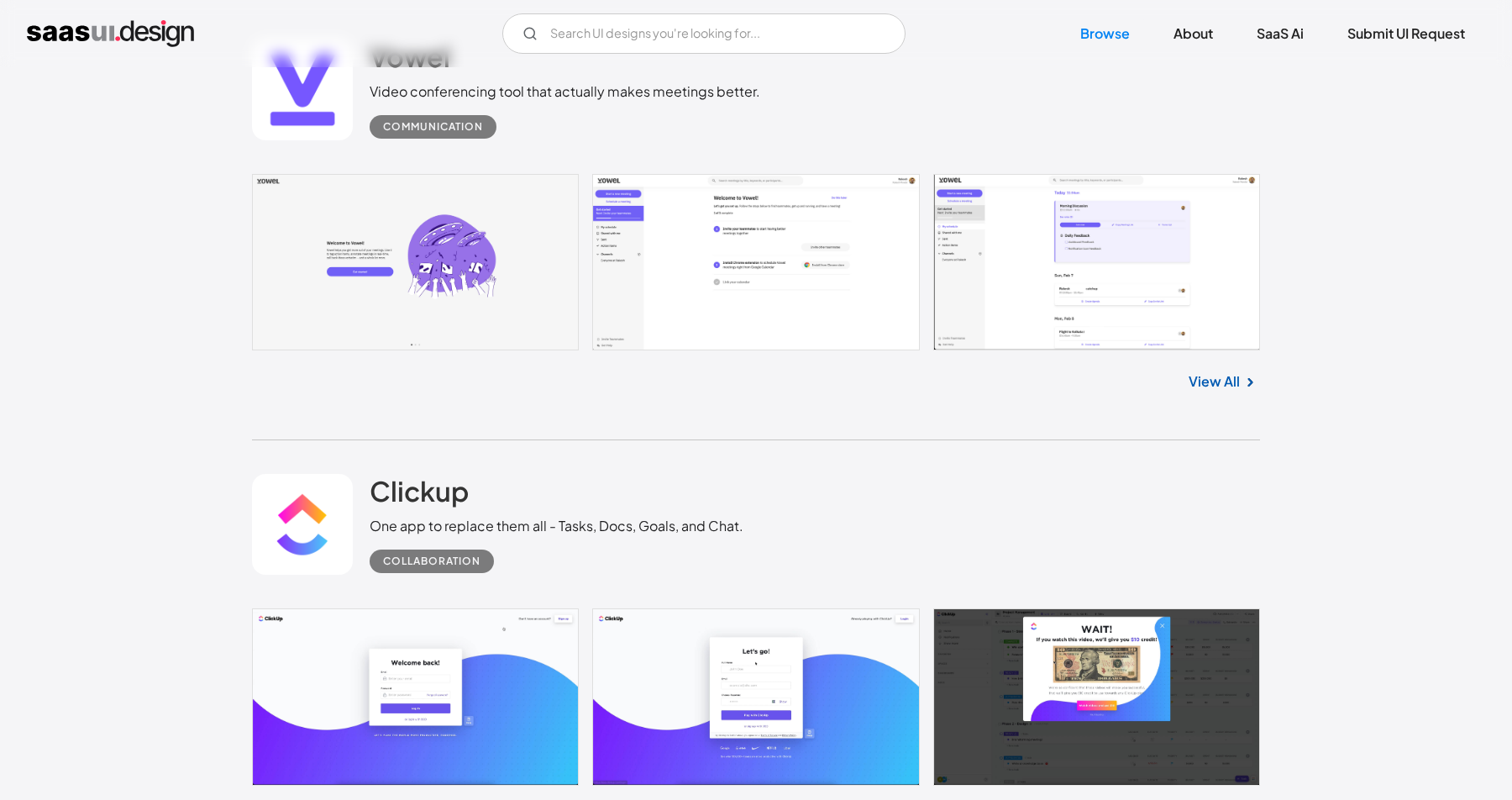
scroll to position [573, 0]
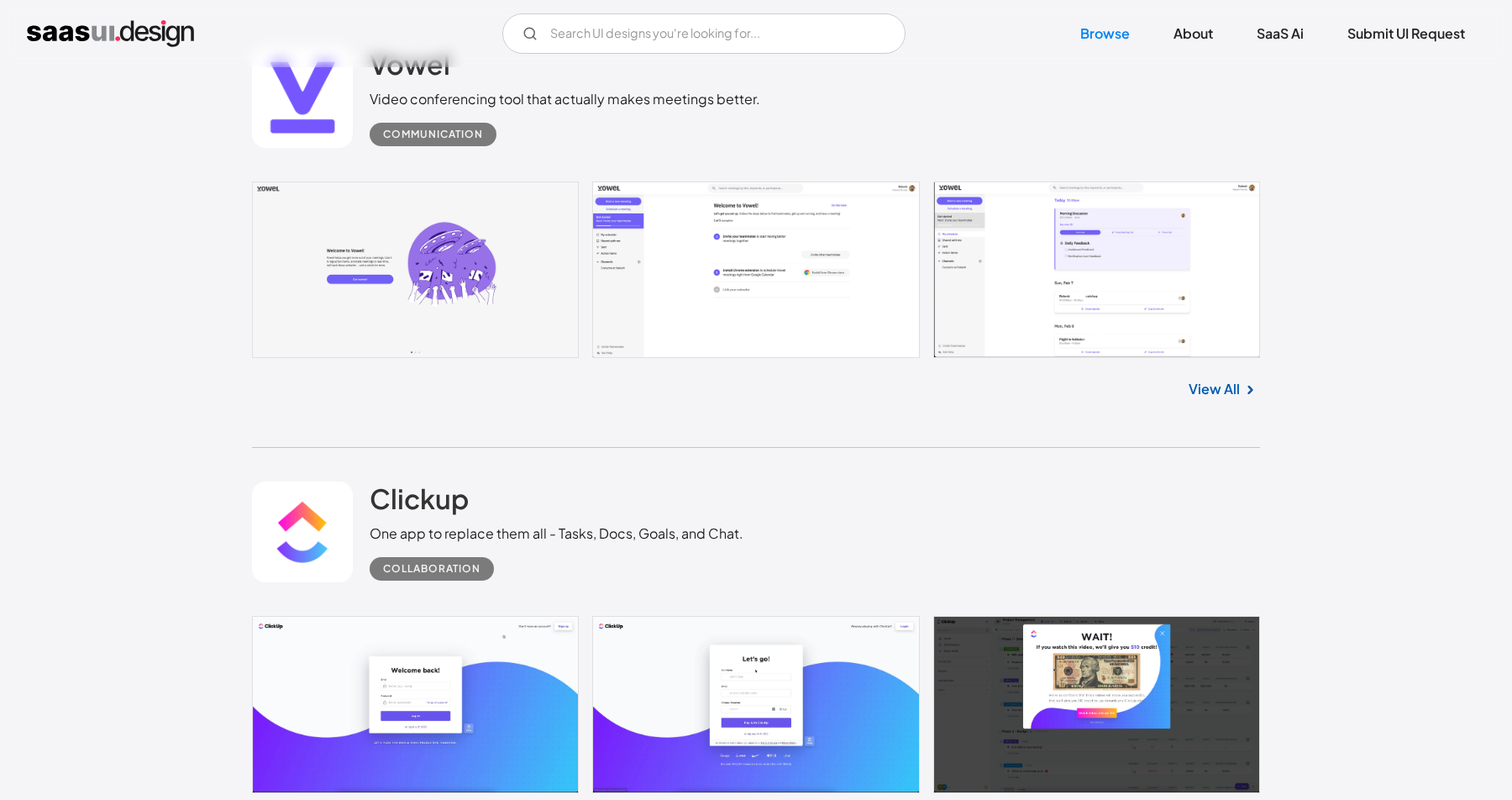
click at [472, 267] on link at bounding box center [756, 270] width 1008 height 177
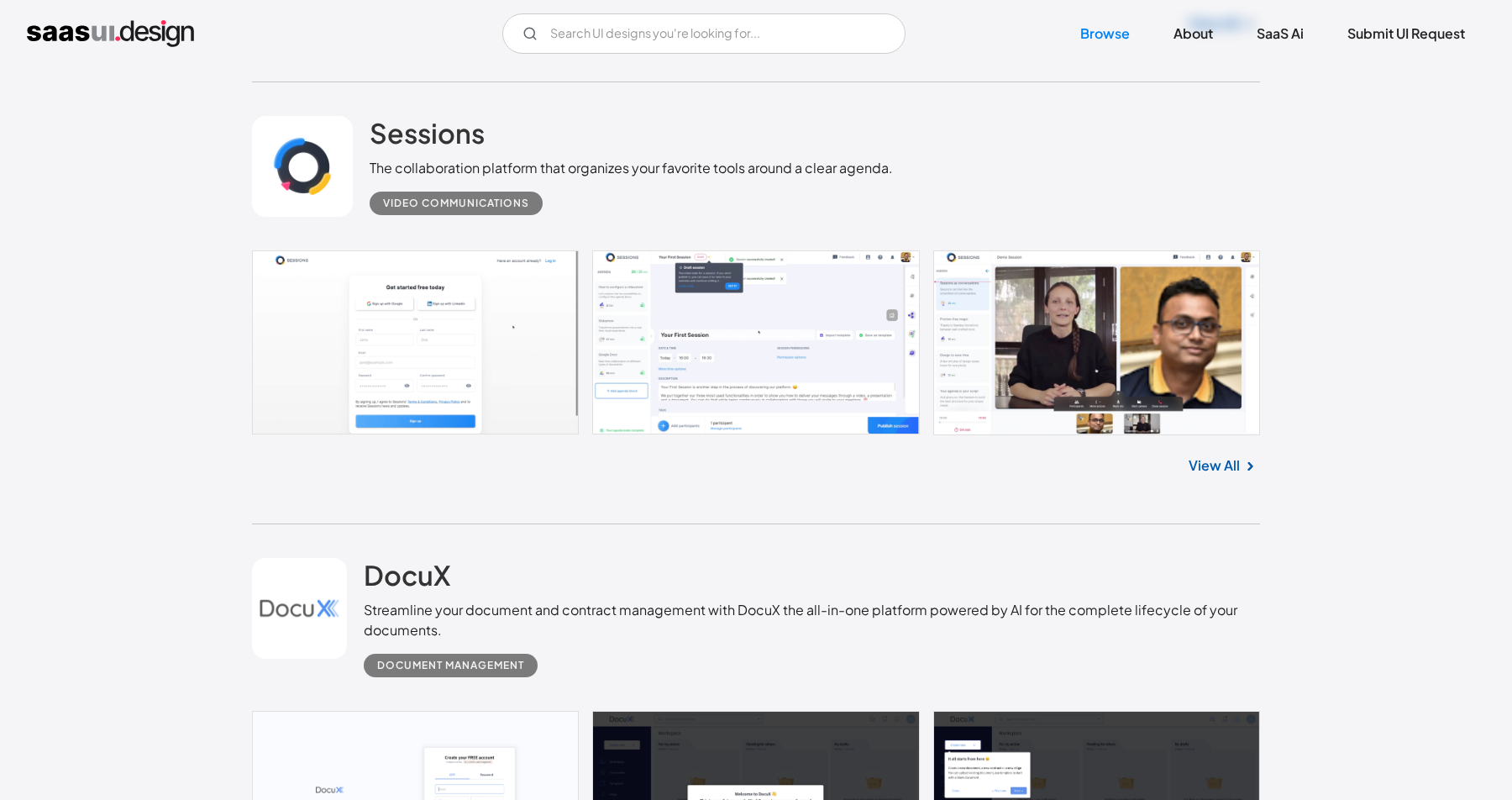
scroll to position [30061, 0]
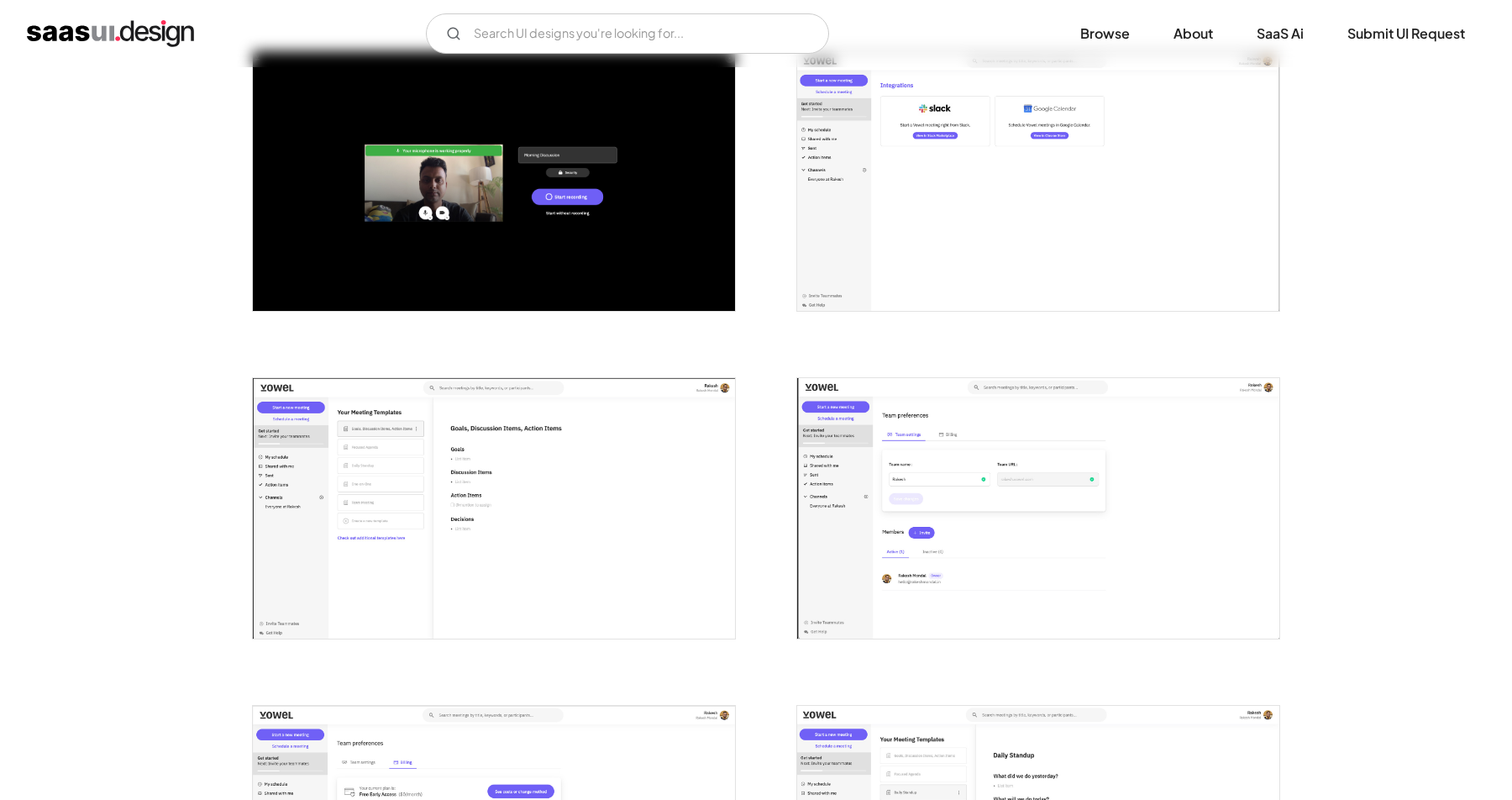
scroll to position [1831, 0]
